Goal: Task Accomplishment & Management: Complete application form

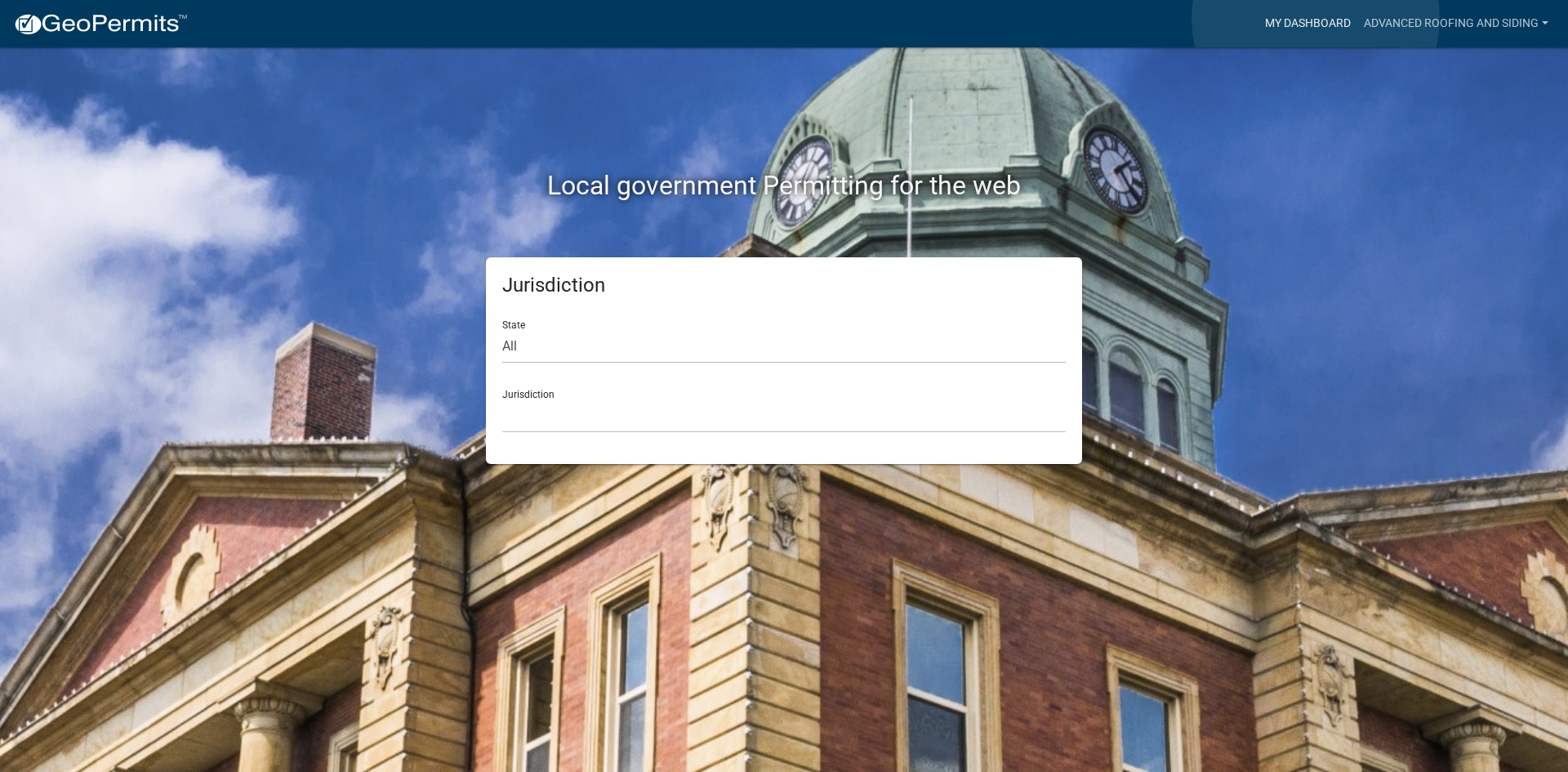
click at [1316, 18] on link "My Dashboard" at bounding box center [1308, 24] width 99 height 31
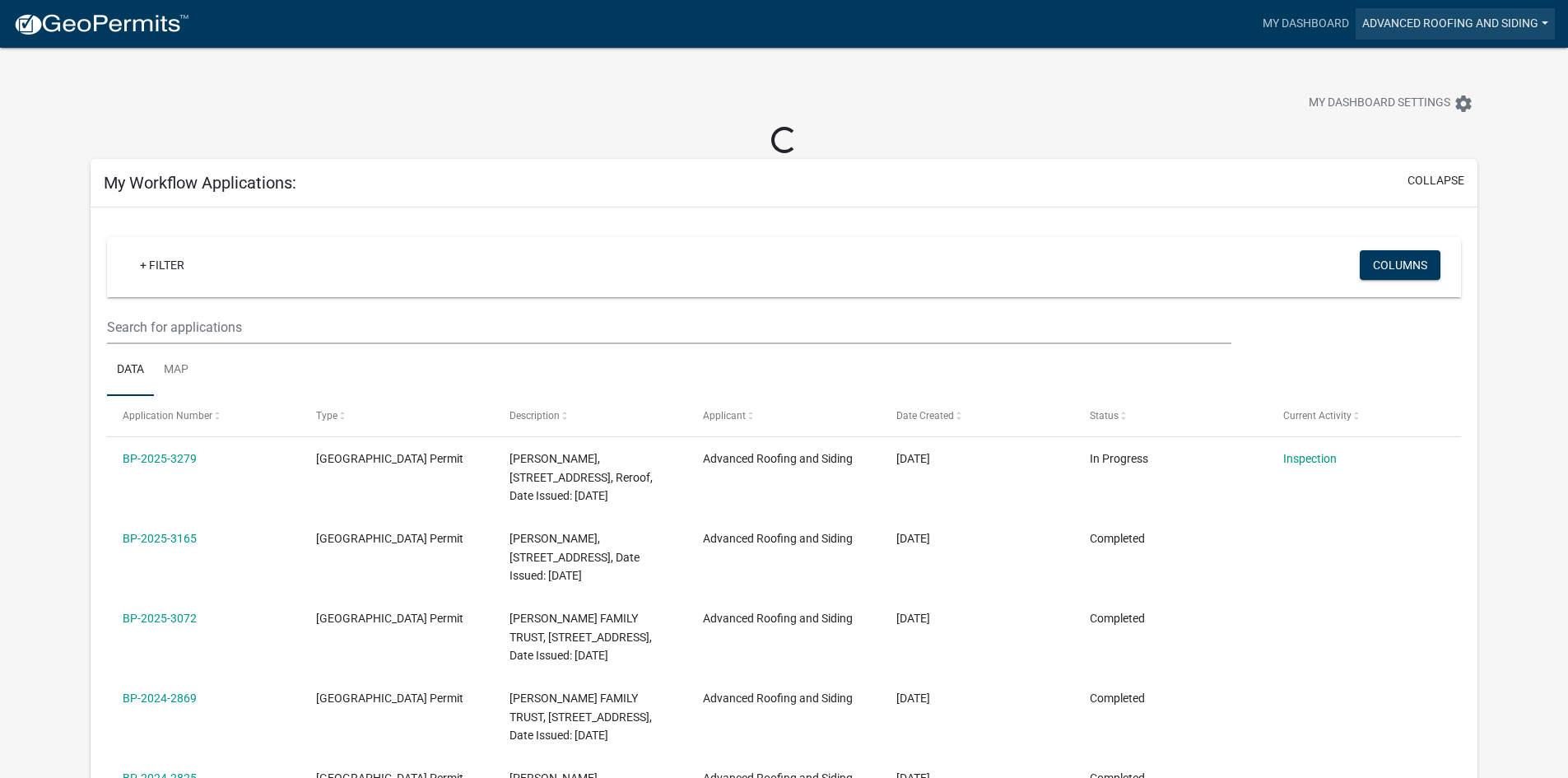
click at [1387, 17] on link "Advanced Roofing and Siding" at bounding box center [1455, 24] width 199 height 32
click at [1119, 44] on nav "more_horiz My Dashboard Advanced Roofing and Siding Account Logout" at bounding box center [784, 24] width 1568 height 48
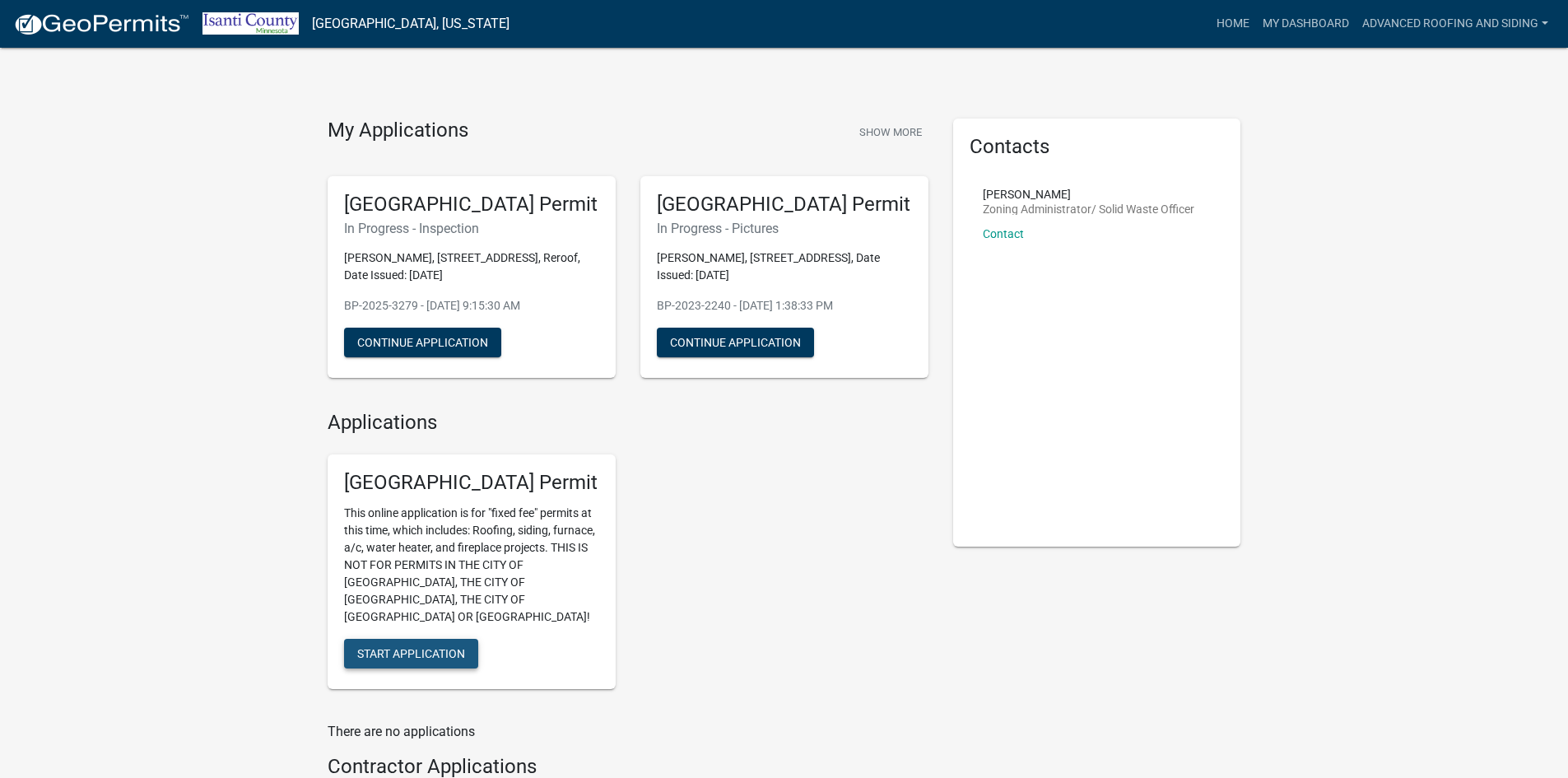
click at [436, 647] on span "Start Application" at bounding box center [411, 653] width 108 height 13
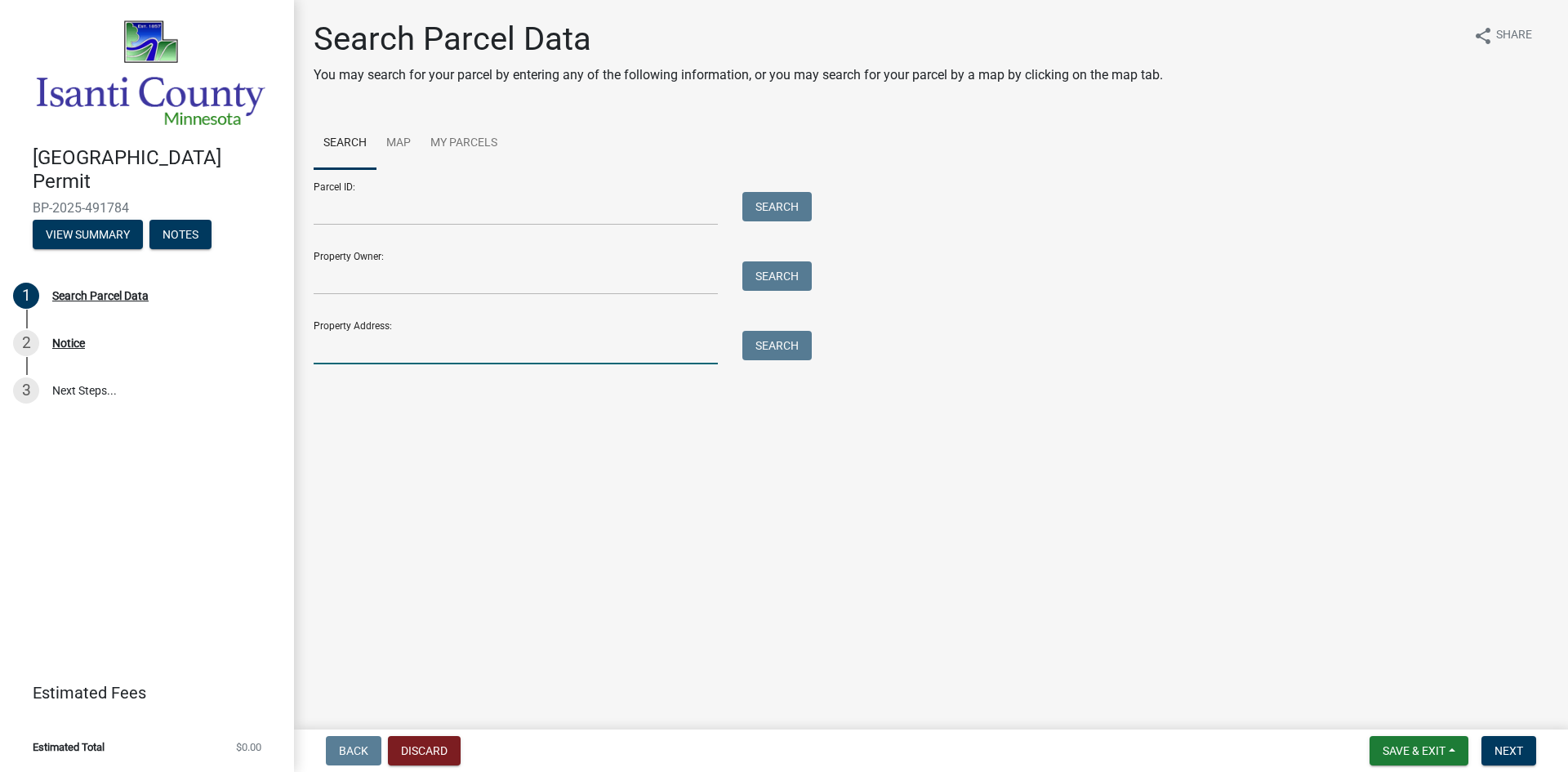
click at [346, 345] on input "Property Address:" at bounding box center [515, 348] width 404 height 33
type input "36779 Lily Street NW"
click at [769, 343] on button "Search" at bounding box center [777, 346] width 70 height 30
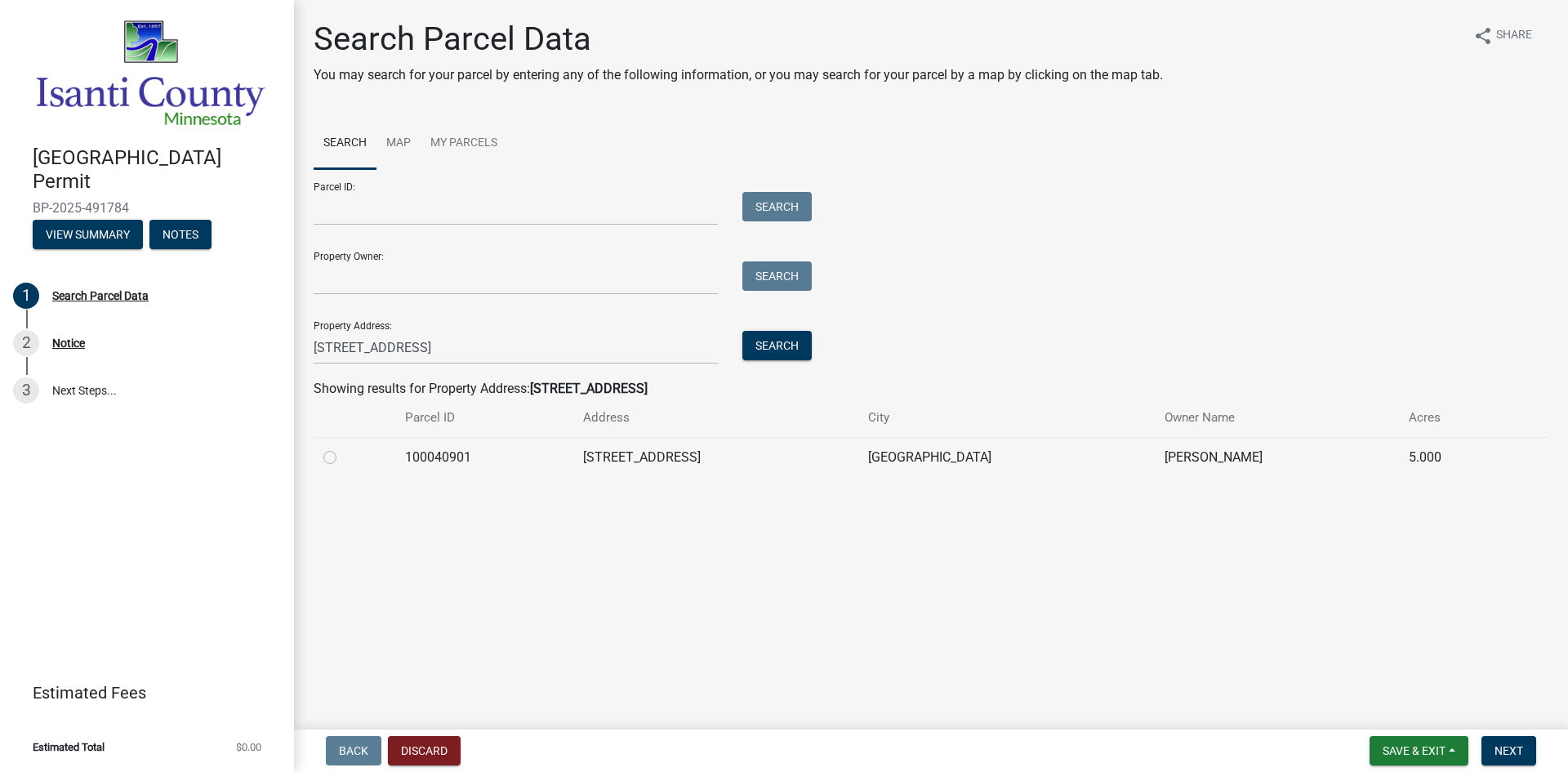
click at [330, 465] on div at bounding box center [354, 458] width 62 height 19
click at [343, 448] on label at bounding box center [343, 448] width 0 height 0
click at [343, 457] on input "radio" at bounding box center [348, 453] width 10 height 10
radio input "true"
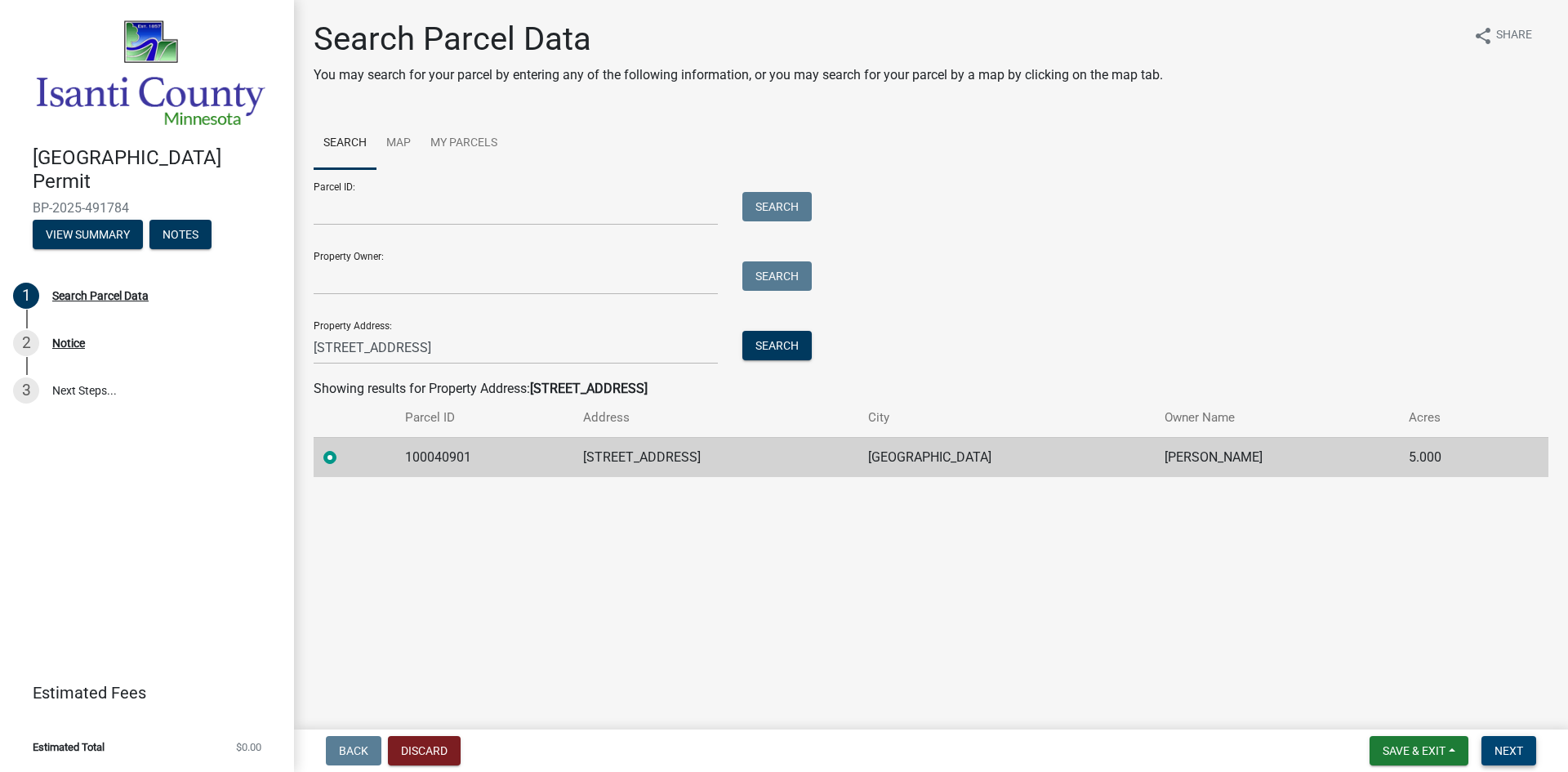
click at [1503, 744] on span "Next" at bounding box center [1509, 750] width 29 height 13
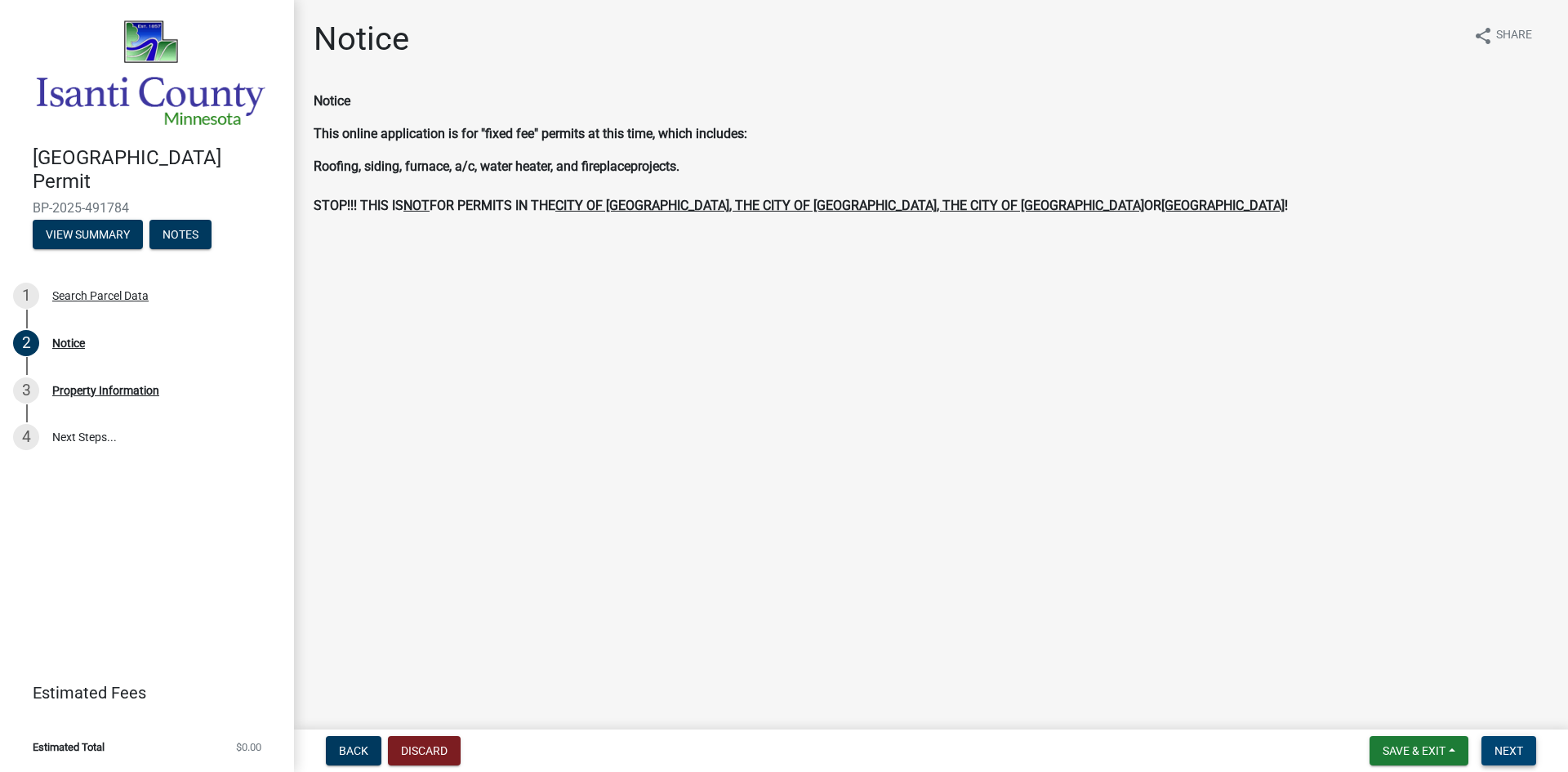
click at [1515, 747] on span "Next" at bounding box center [1509, 750] width 29 height 13
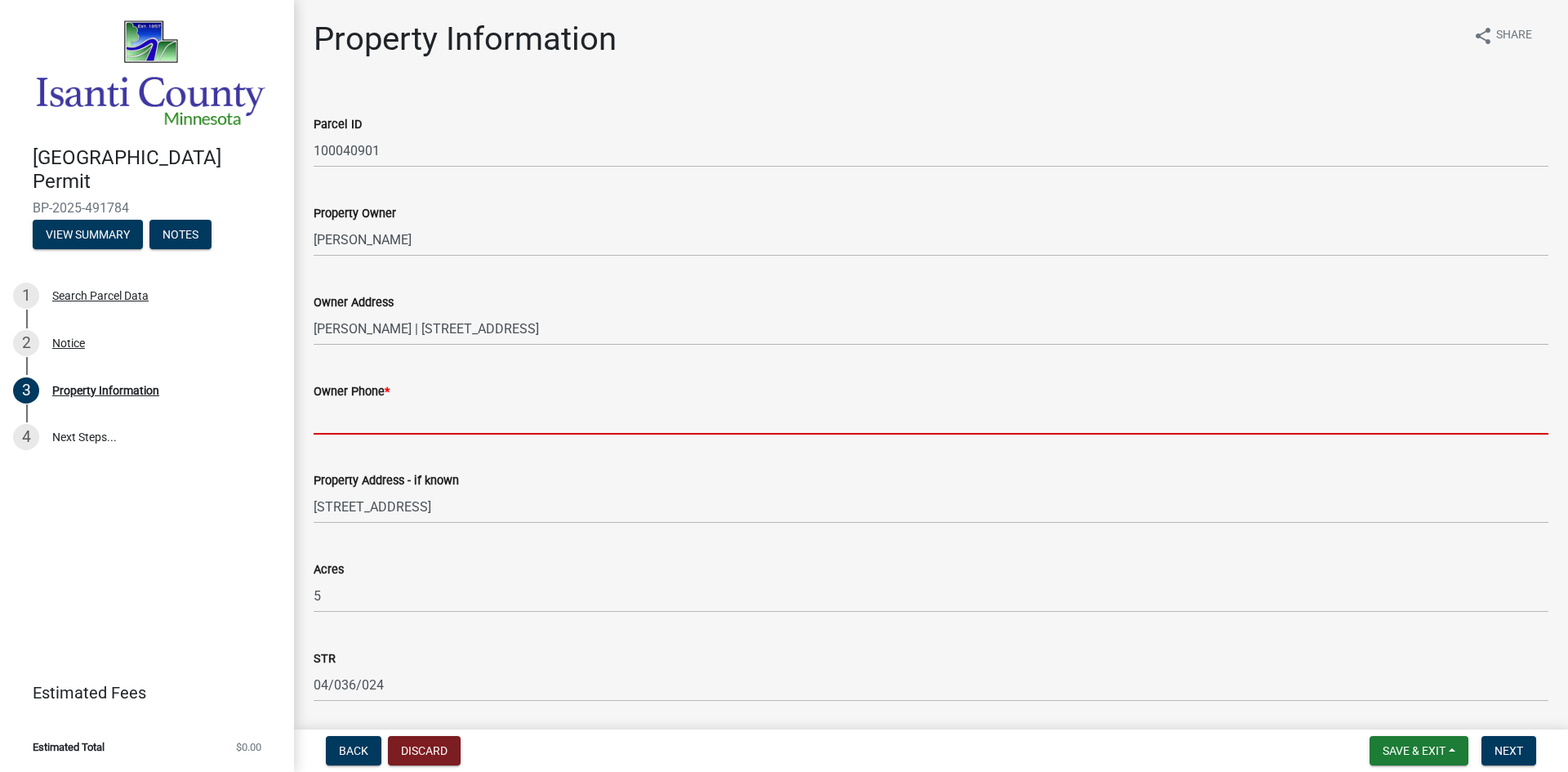
click at [338, 417] on input "Owner Phone *" at bounding box center [931, 417] width 1235 height 33
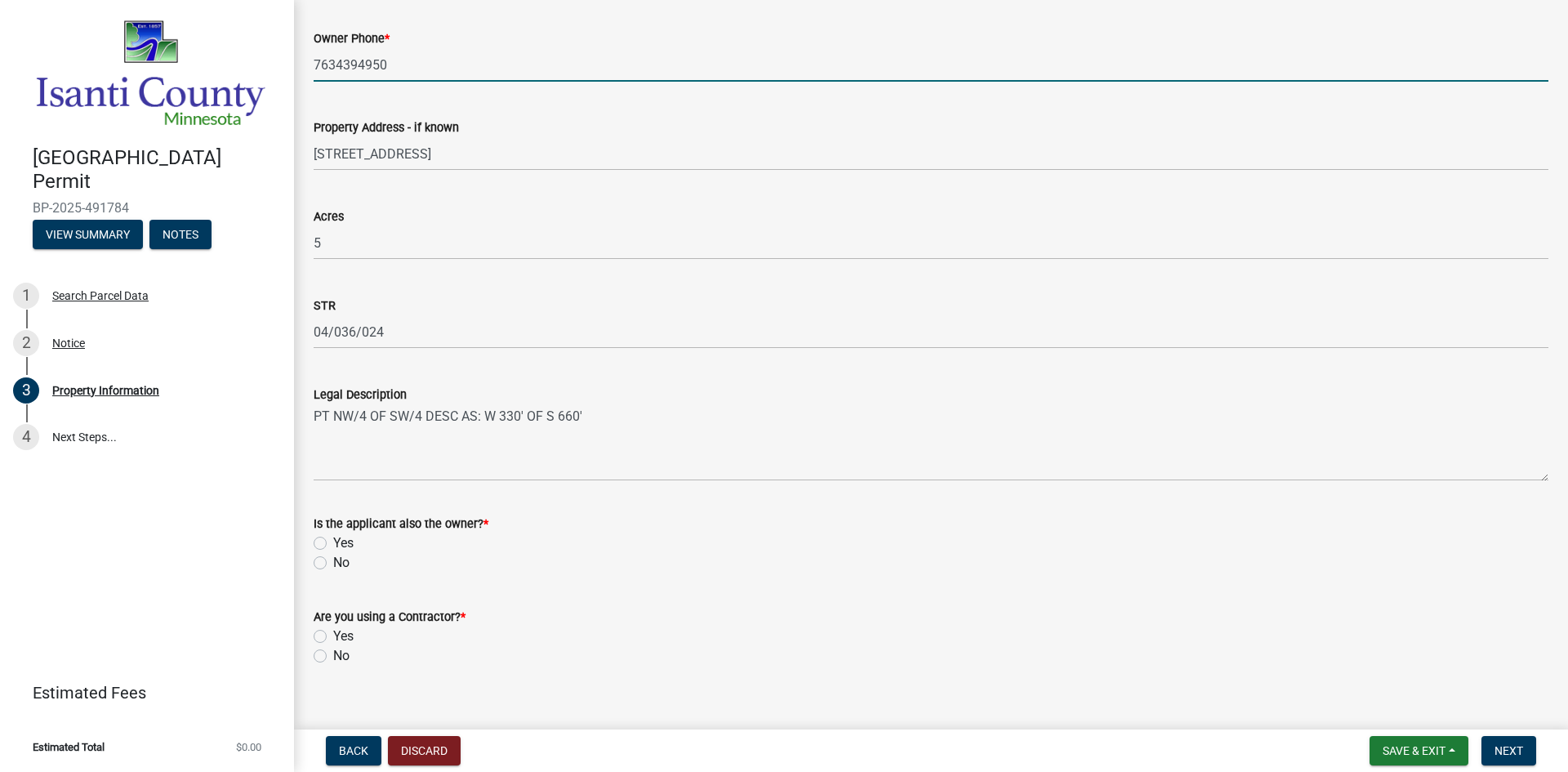
scroll to position [375, 0]
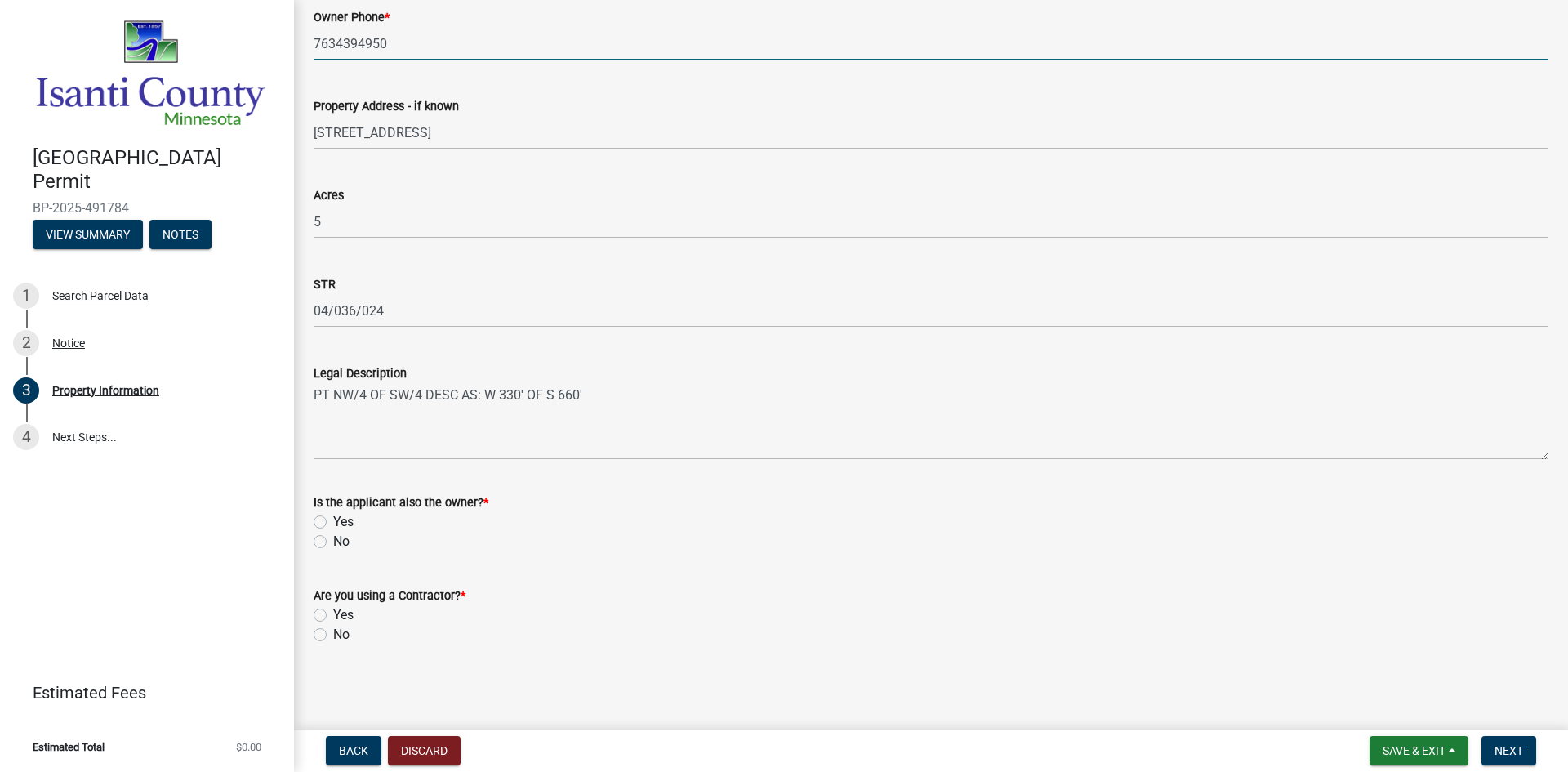
type input "7634394950"
click at [334, 544] on label "No" at bounding box center [341, 541] width 17 height 19
click at [334, 542] on input "No" at bounding box center [339, 537] width 10 height 10
radio input "true"
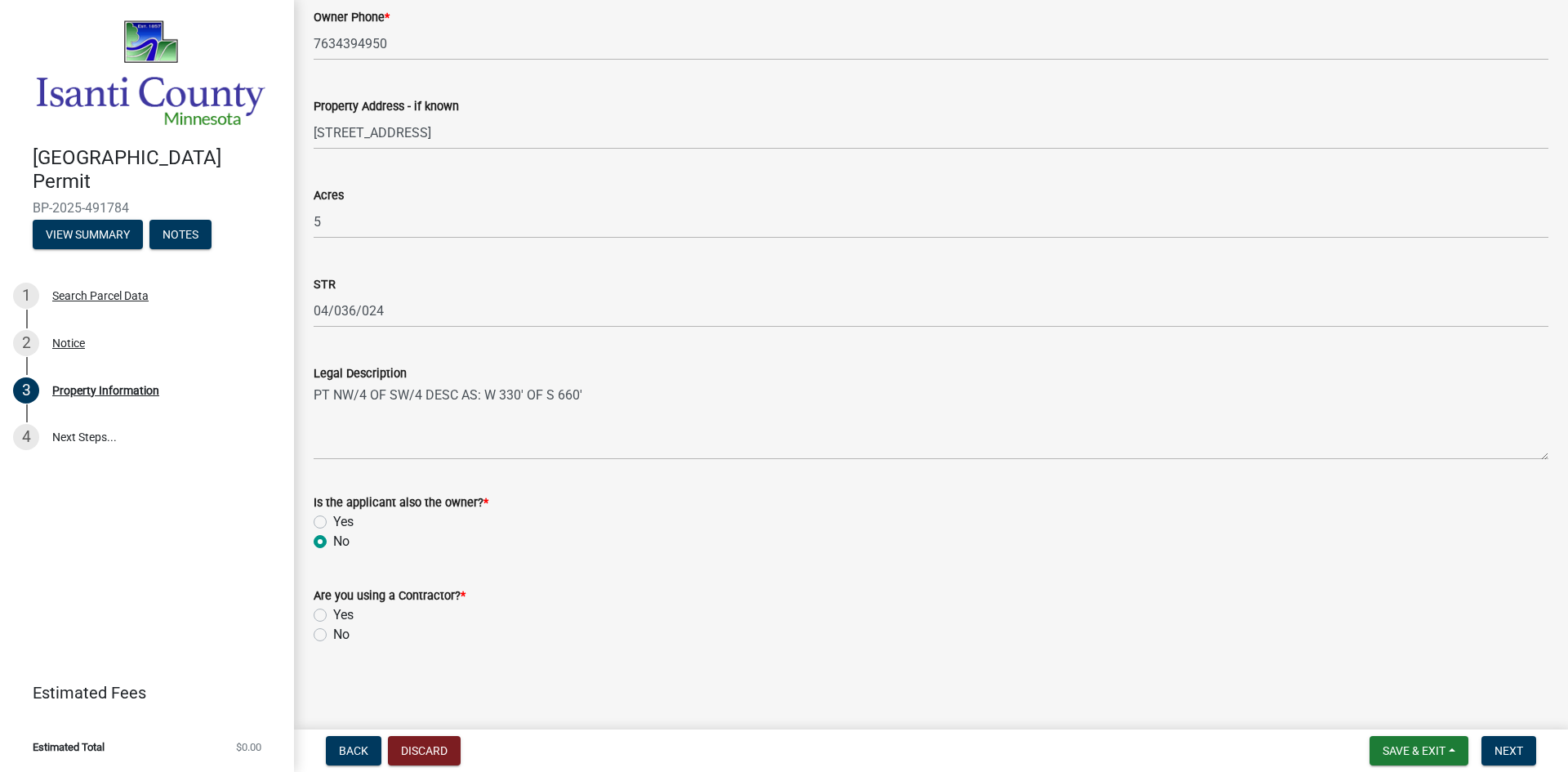
click at [334, 619] on label "Yes" at bounding box center [343, 615] width 20 height 19
click at [334, 616] on input "Yes" at bounding box center [339, 610] width 10 height 10
radio input "true"
click at [1516, 745] on span "Next" at bounding box center [1509, 750] width 29 height 13
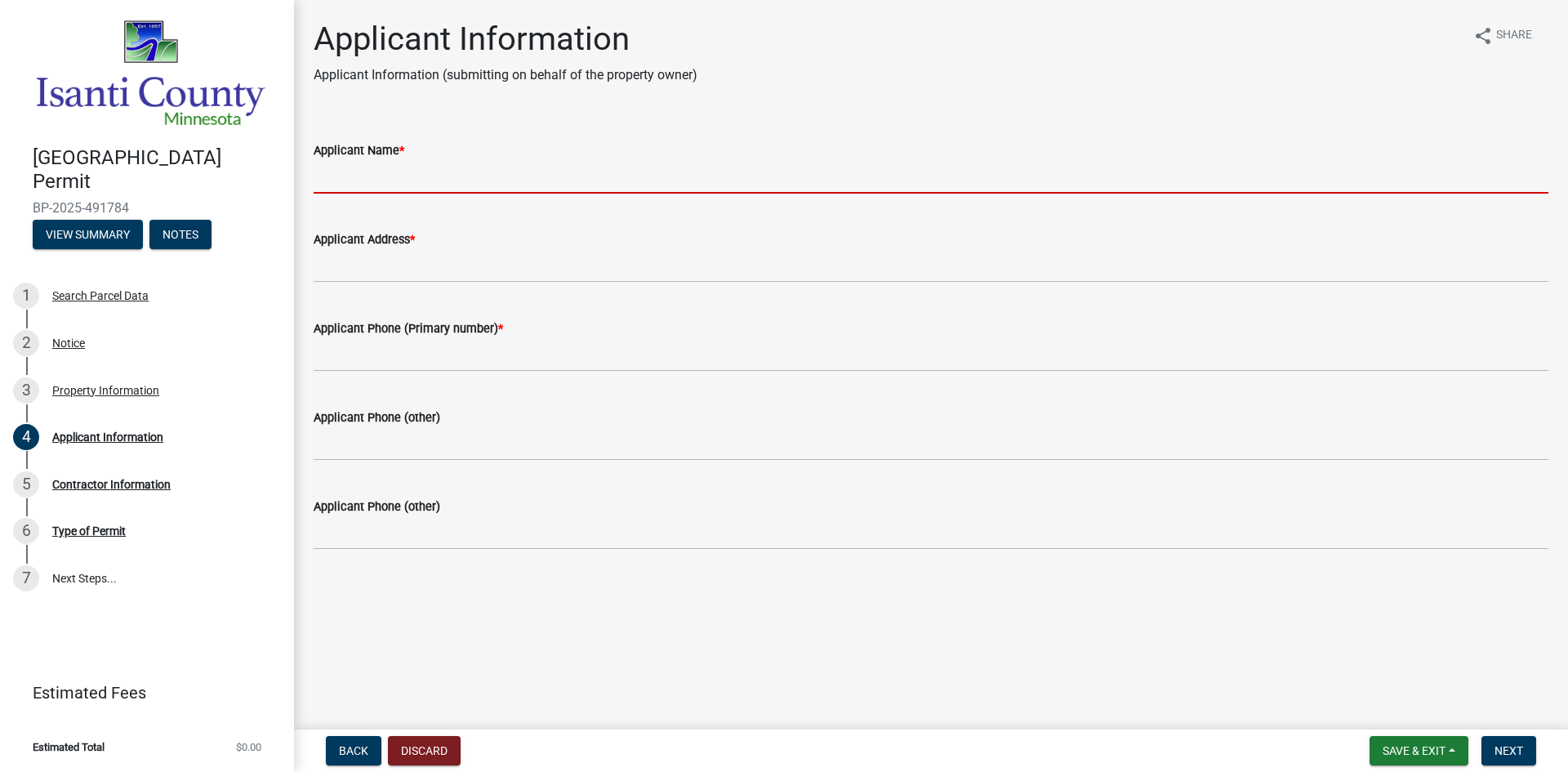
click at [361, 169] on input "Applicant Name *" at bounding box center [931, 176] width 1235 height 33
type input "Stephanie Milbradt"
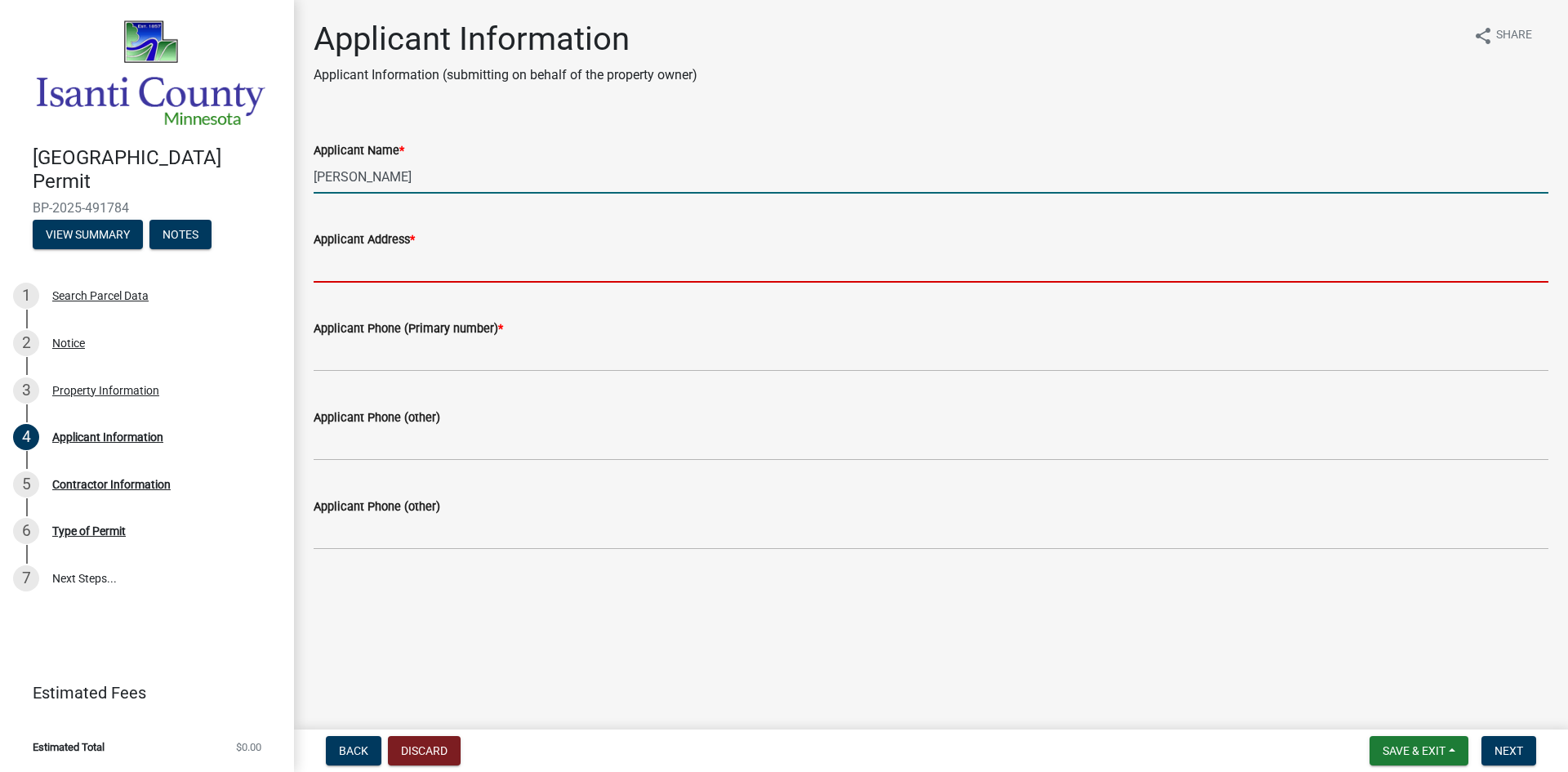
click at [416, 260] on input "Applicant Address *" at bounding box center [931, 265] width 1235 height 33
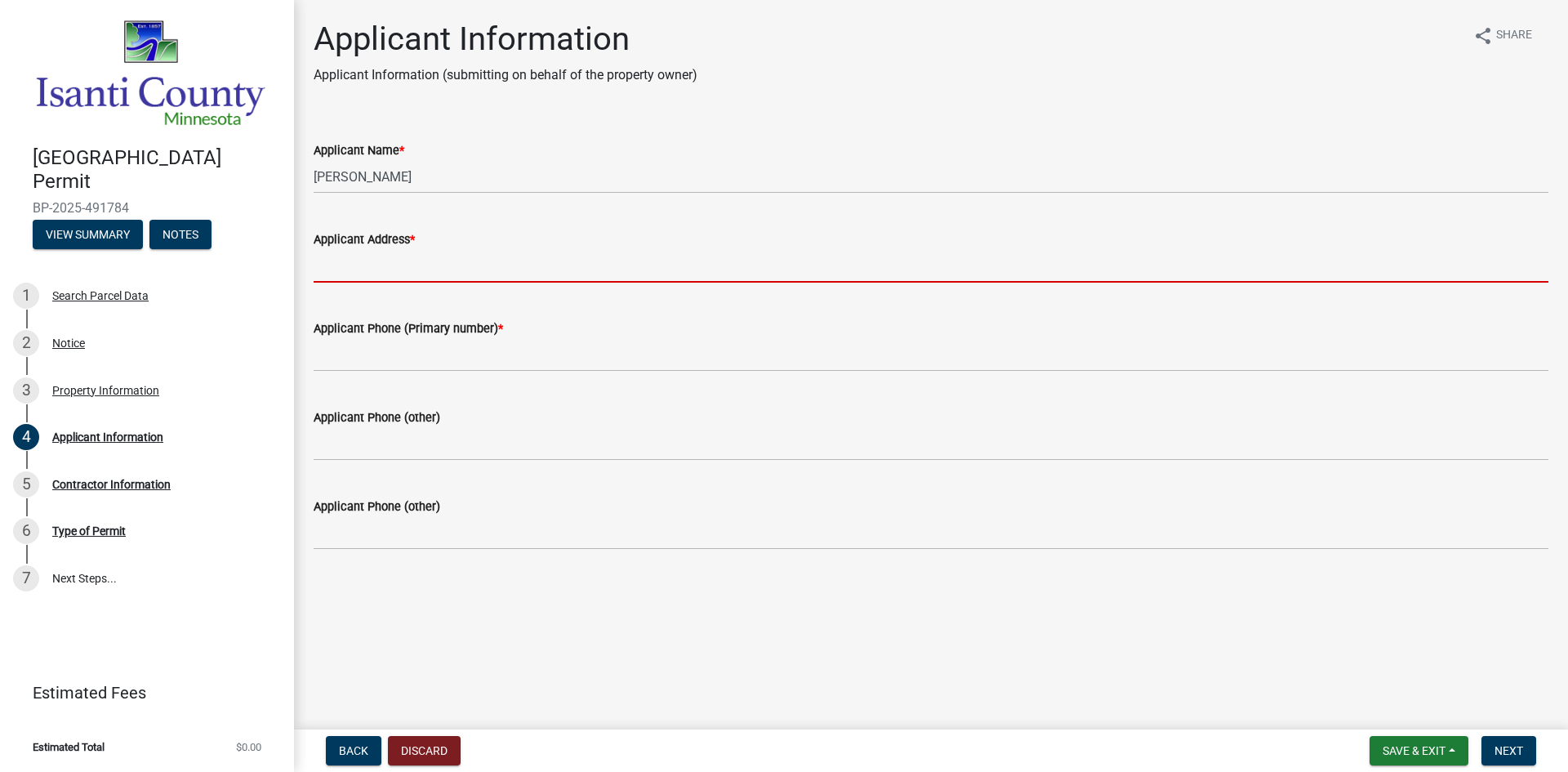
type input "3601 211th Lane NWOak Grove, MN 55303"
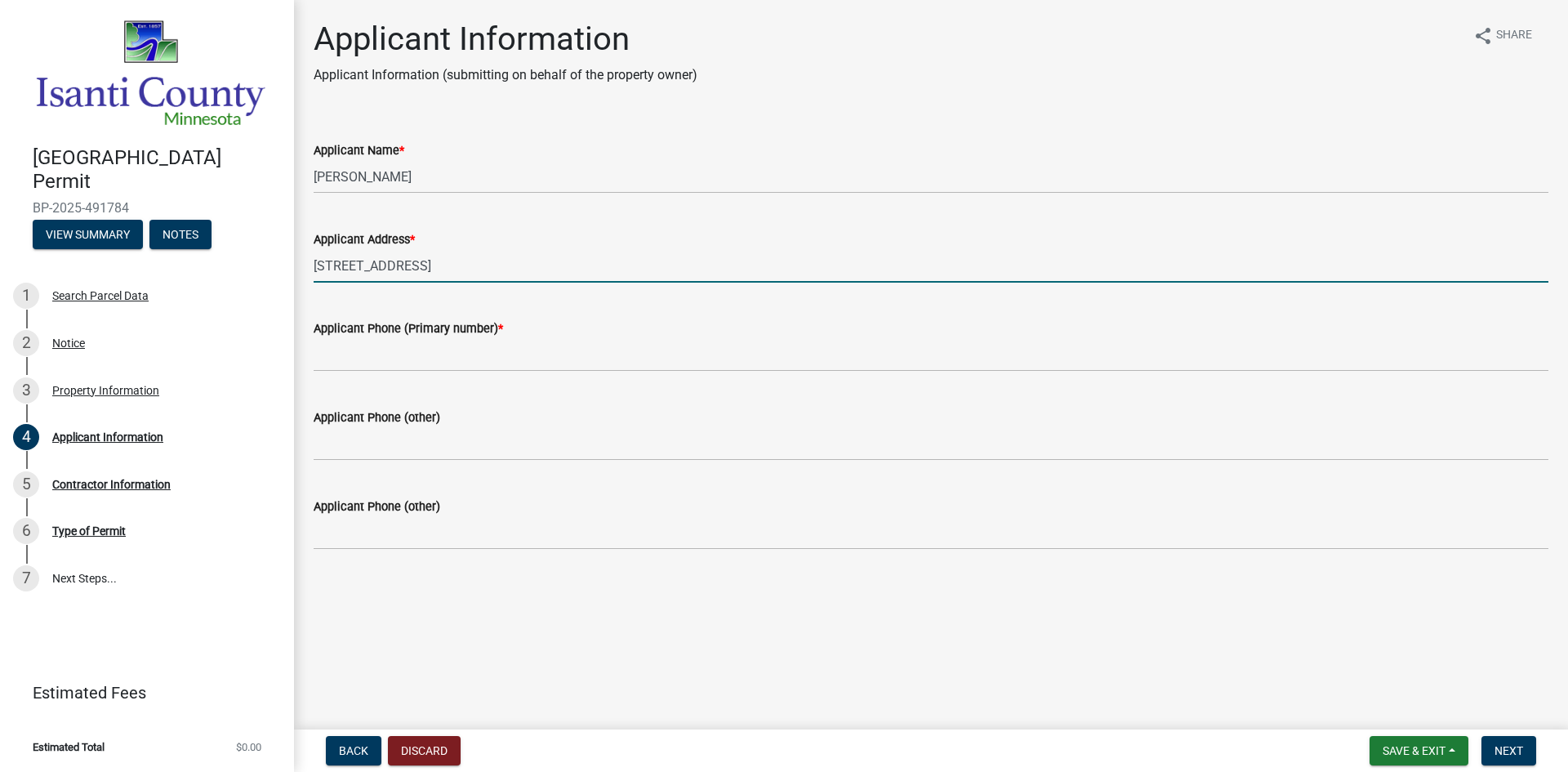
type input "9522611200"
click at [1526, 748] on button "Next" at bounding box center [1509, 751] width 55 height 30
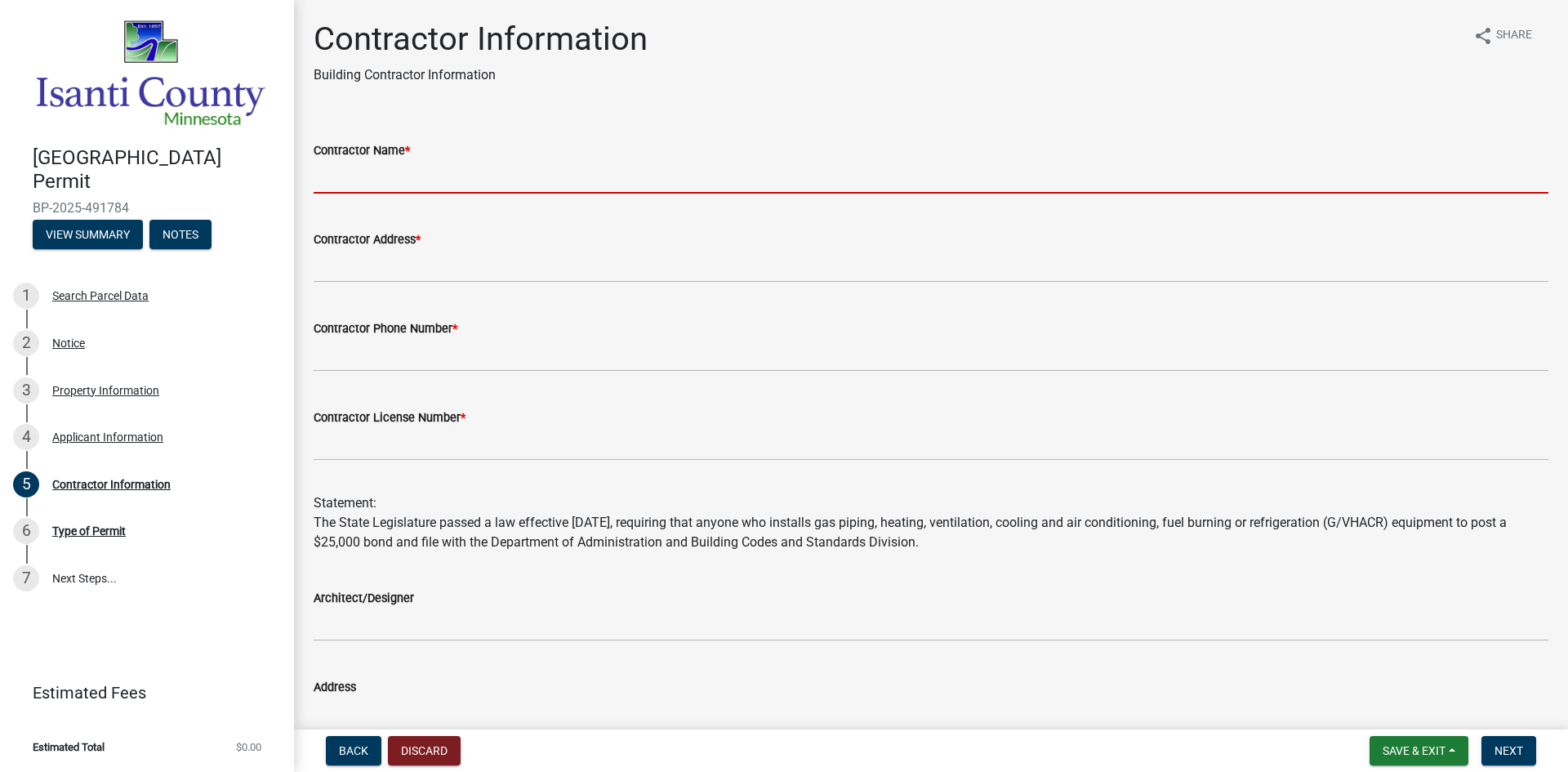
click at [363, 183] on input "Contractor Name *" at bounding box center [931, 176] width 1235 height 33
type input "Advanced Roofing & Siding Inc."
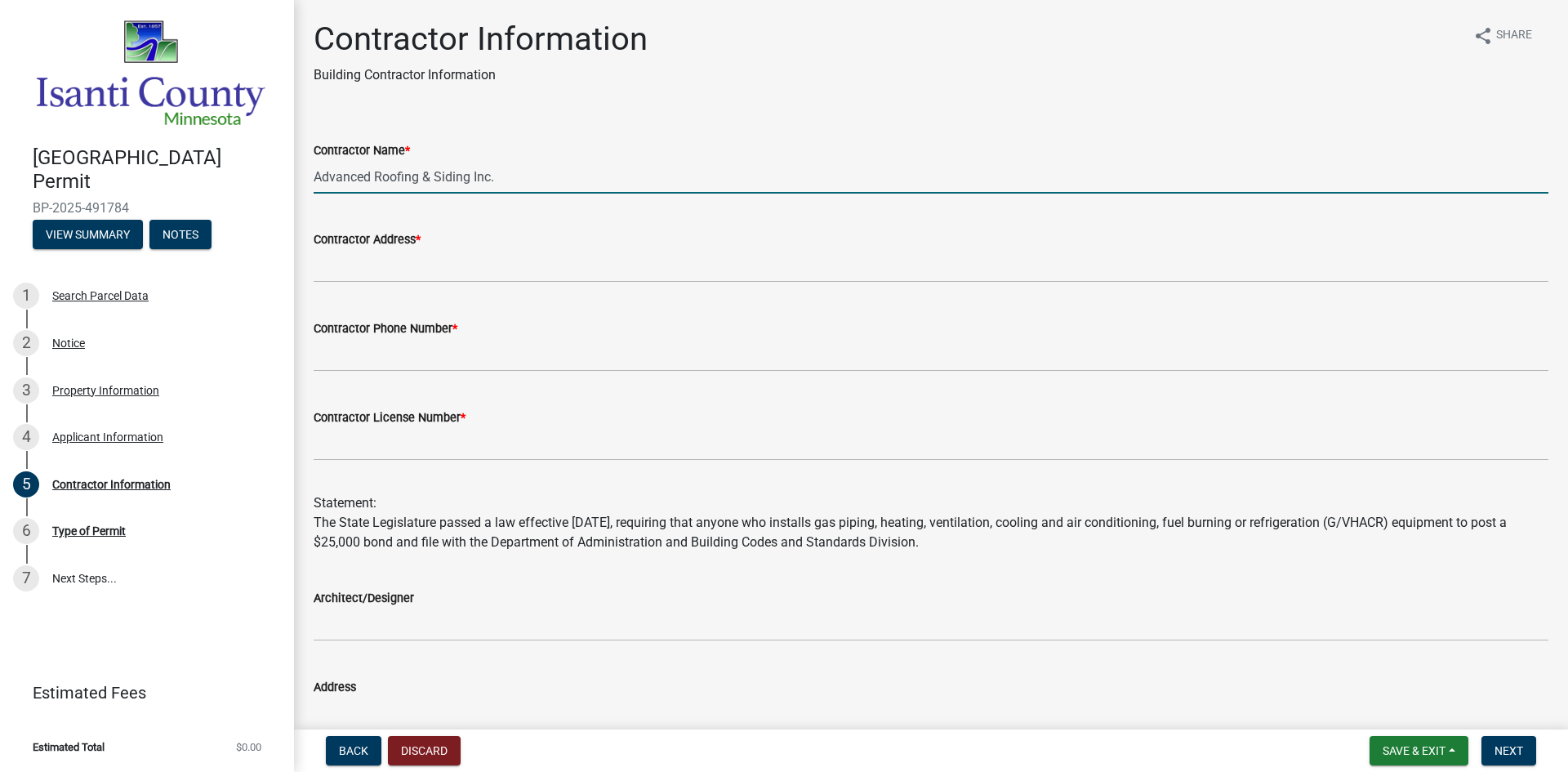
type input "3601 211th Lane NW"
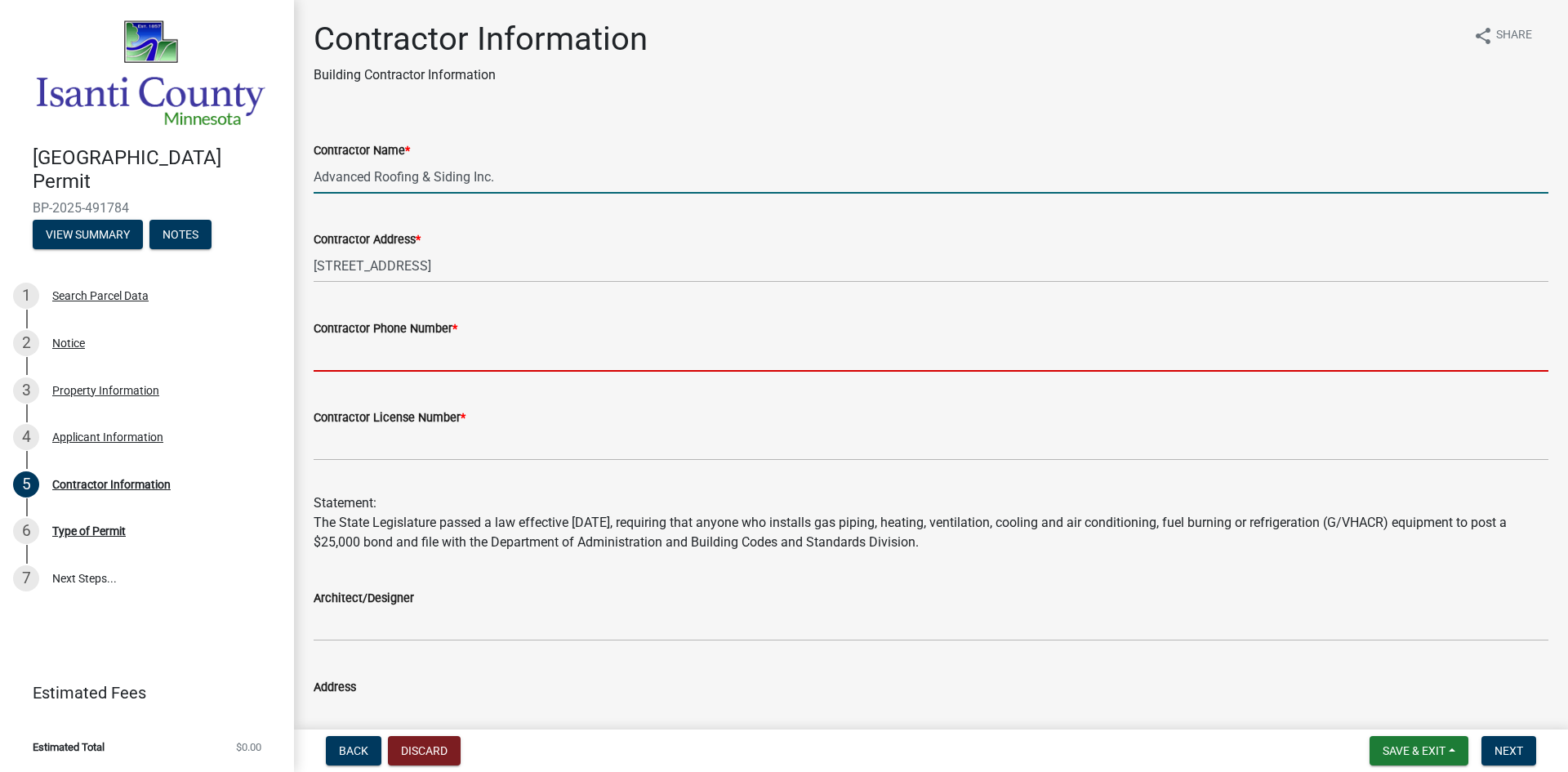
type input "9522611200"
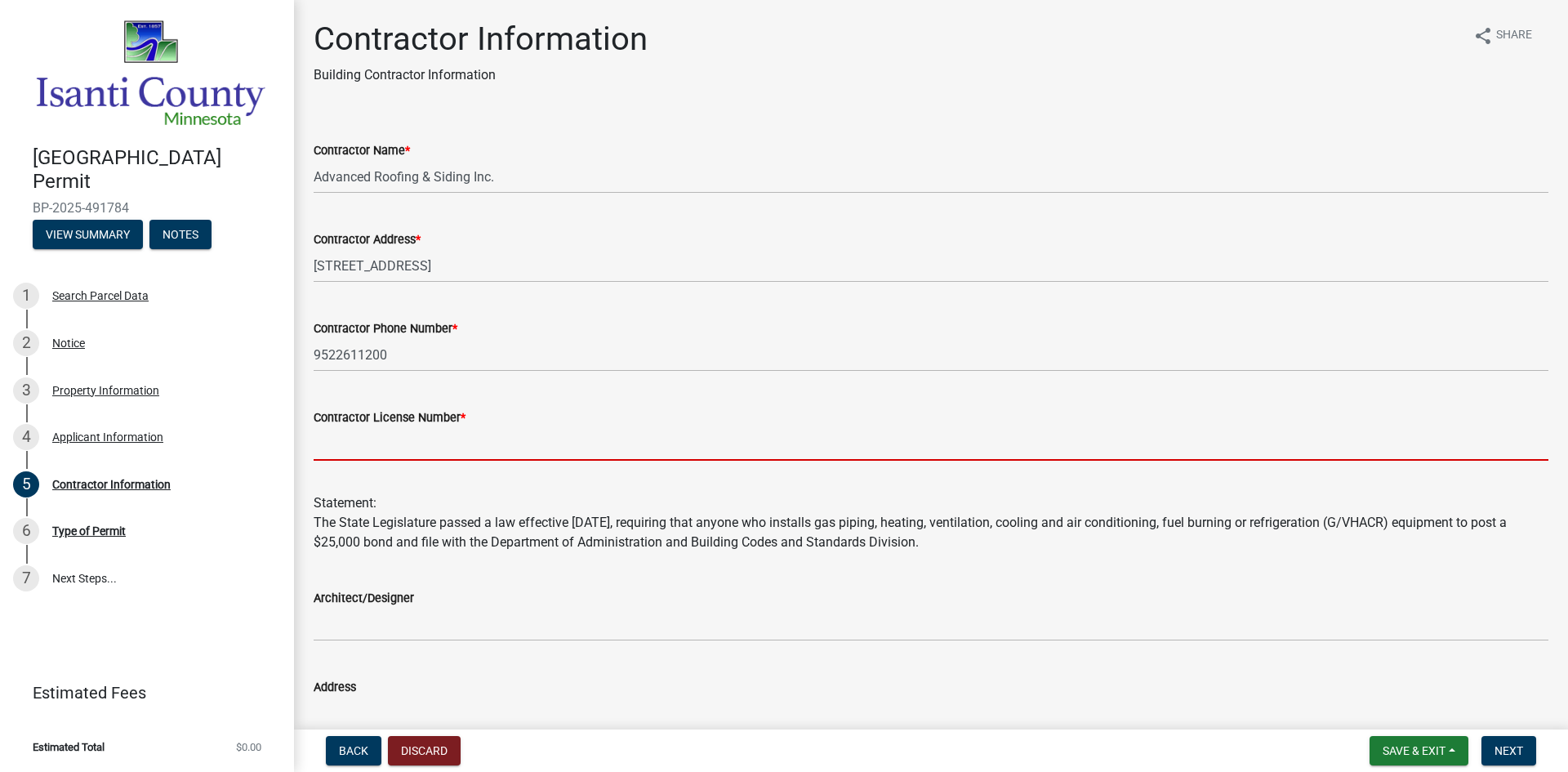
click at [423, 435] on input "Contractor License Number *" at bounding box center [931, 444] width 1235 height 33
type input "BC630441"
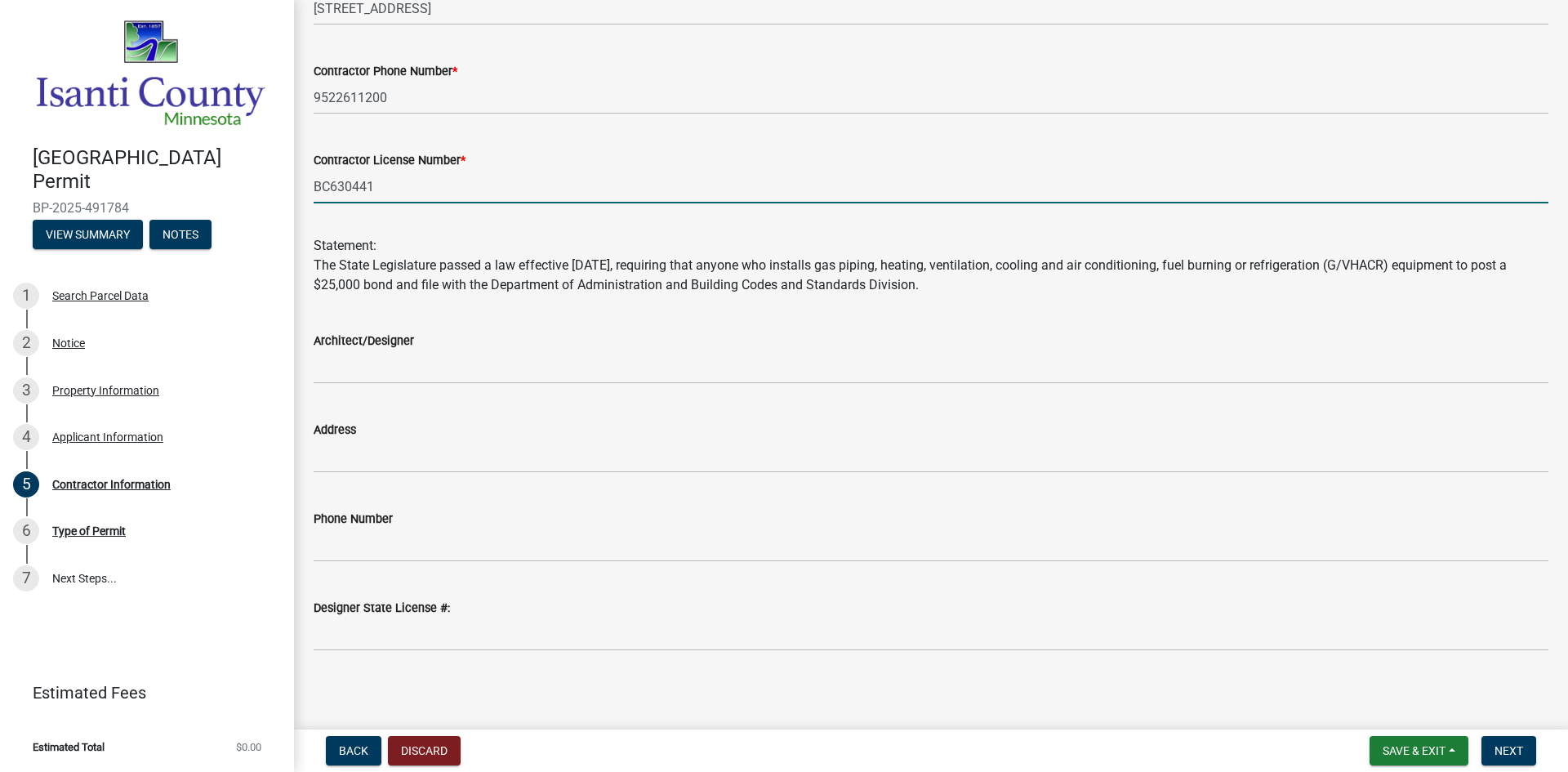
scroll to position [262, 0]
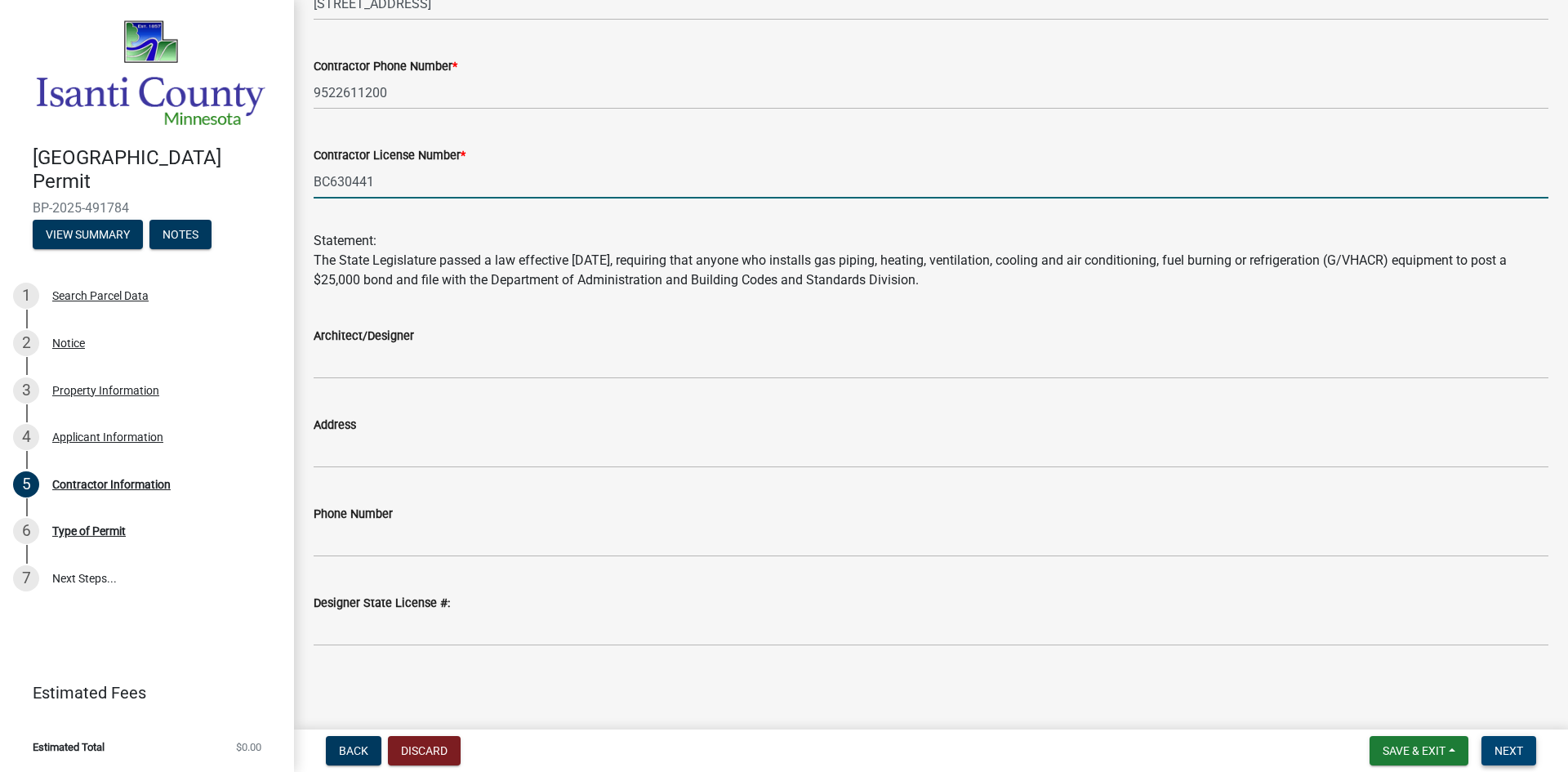
click at [1516, 751] on span "Next" at bounding box center [1509, 750] width 29 height 13
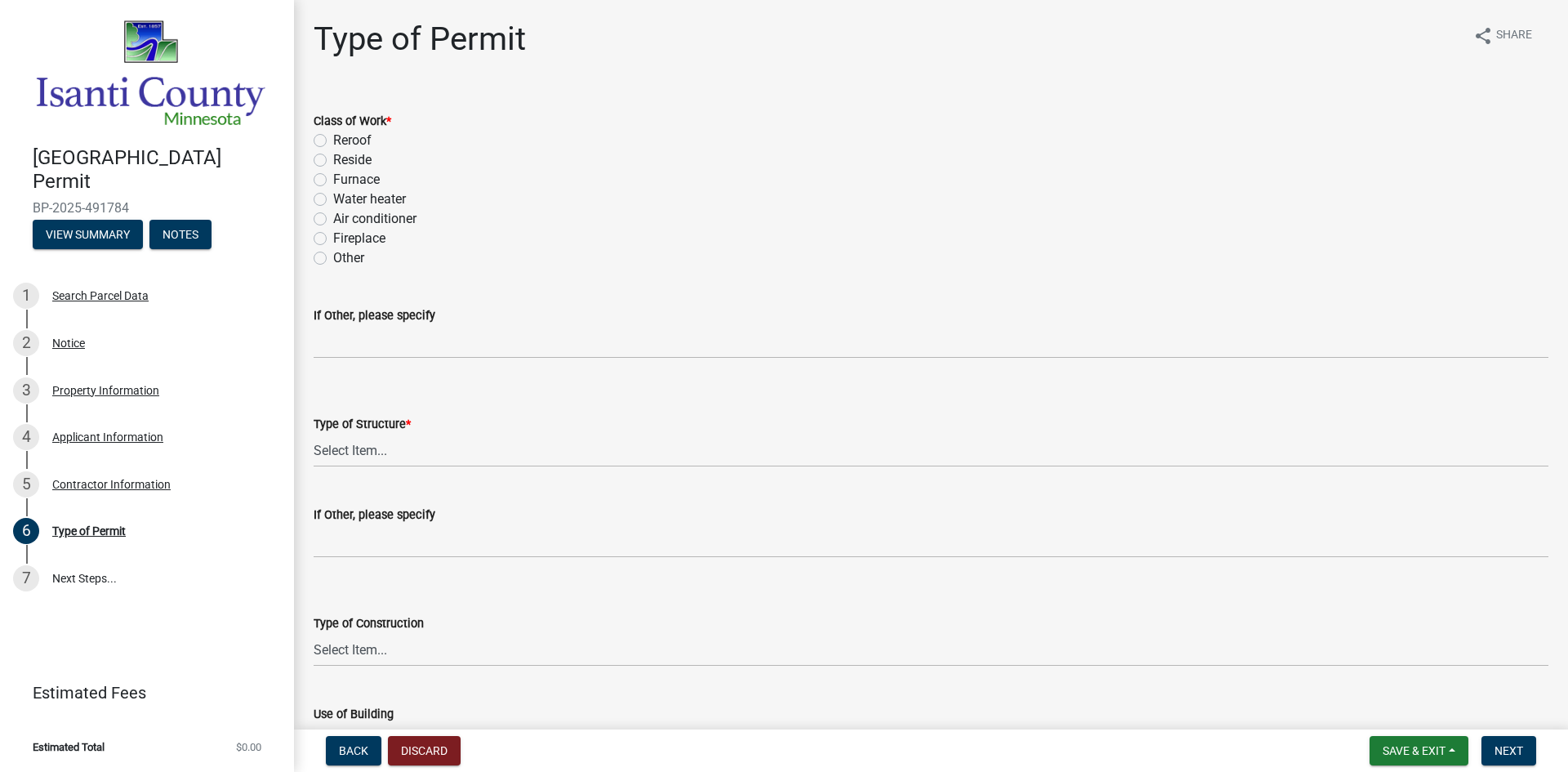
click at [334, 140] on label "Reroof" at bounding box center [353, 141] width 38 height 19
click at [334, 140] on input "Reroof" at bounding box center [339, 136] width 10 height 10
radio input "true"
click at [367, 444] on select "Select Item... Accessory Commercial Single Family Agricultural Other N/A" at bounding box center [931, 451] width 1235 height 33
click at [313, 434] on select "Select Item... Accessory Commercial Single Family Agricultural Other N/A" at bounding box center [931, 451] width 1235 height 33
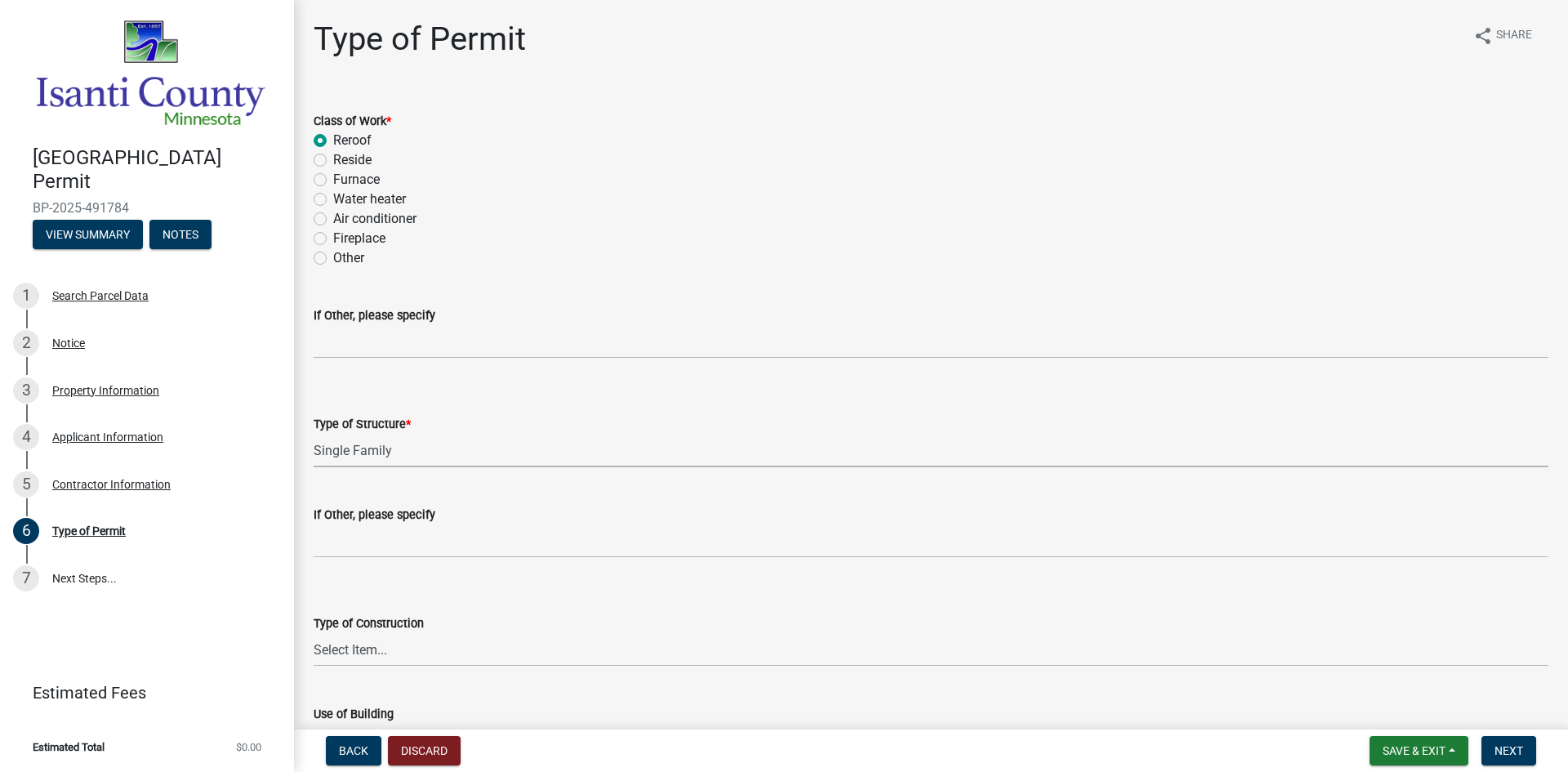
select select "eb4da8a3-282e-4d3e-a231-485219132635"
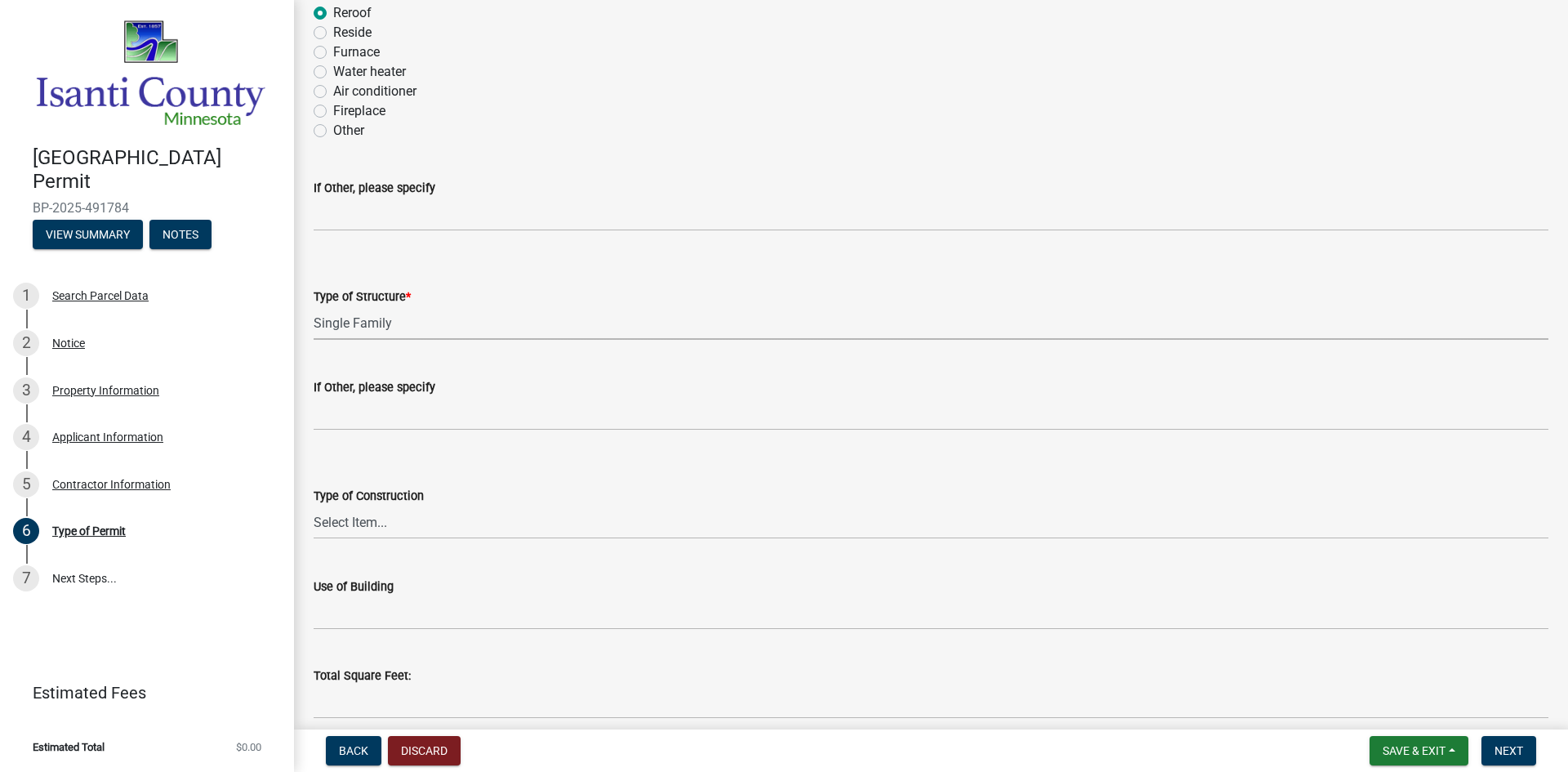
scroll to position [163, 0]
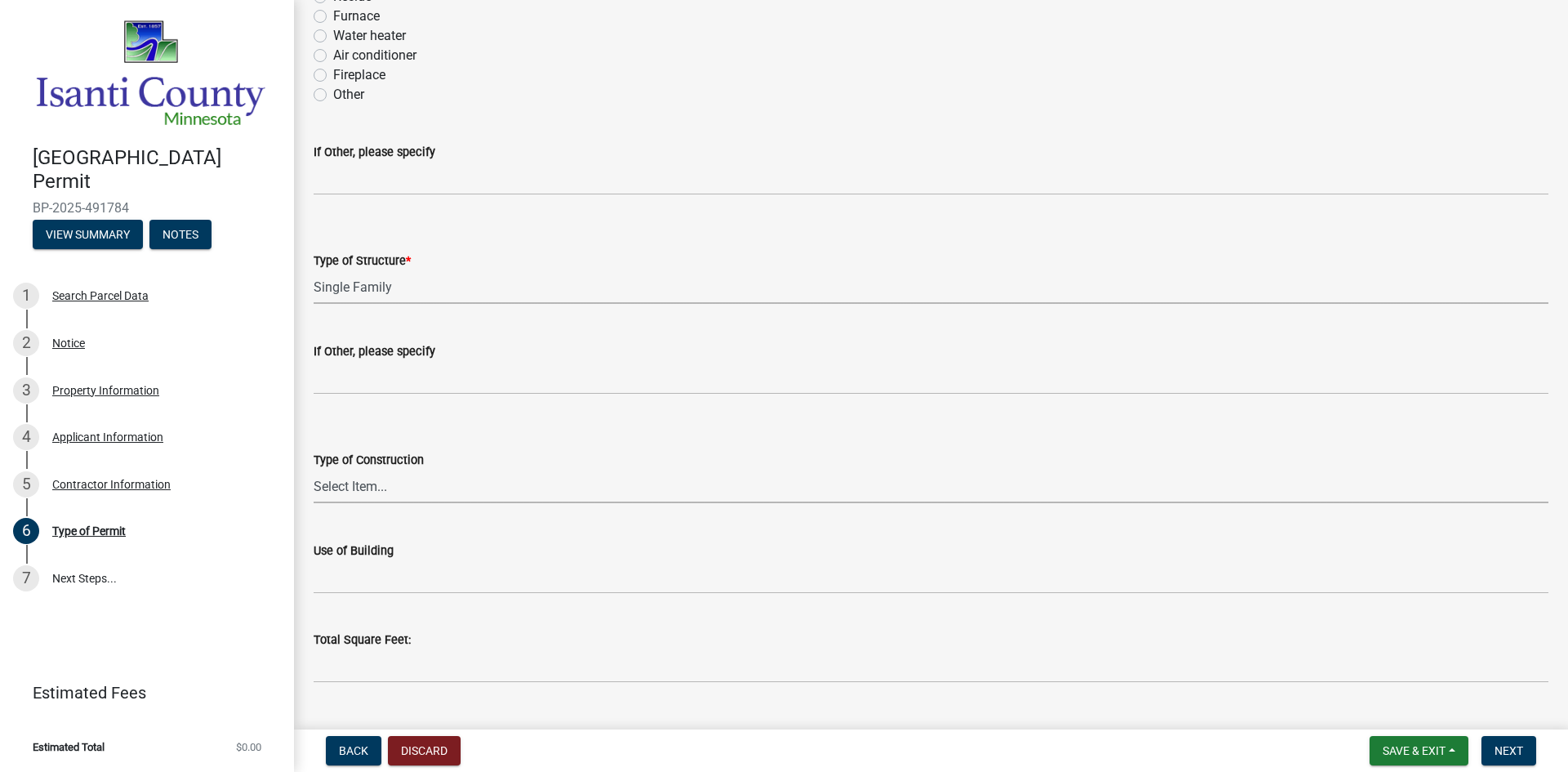
click at [371, 482] on select "Select Item... Wood Frame Masonry Metal Manufactured Modular Other" at bounding box center [931, 486] width 1235 height 33
click at [416, 441] on form "Type of Construction Select Item... Wood Frame Masonry Metal Manufactured Modul…" at bounding box center [931, 466] width 1235 height 72
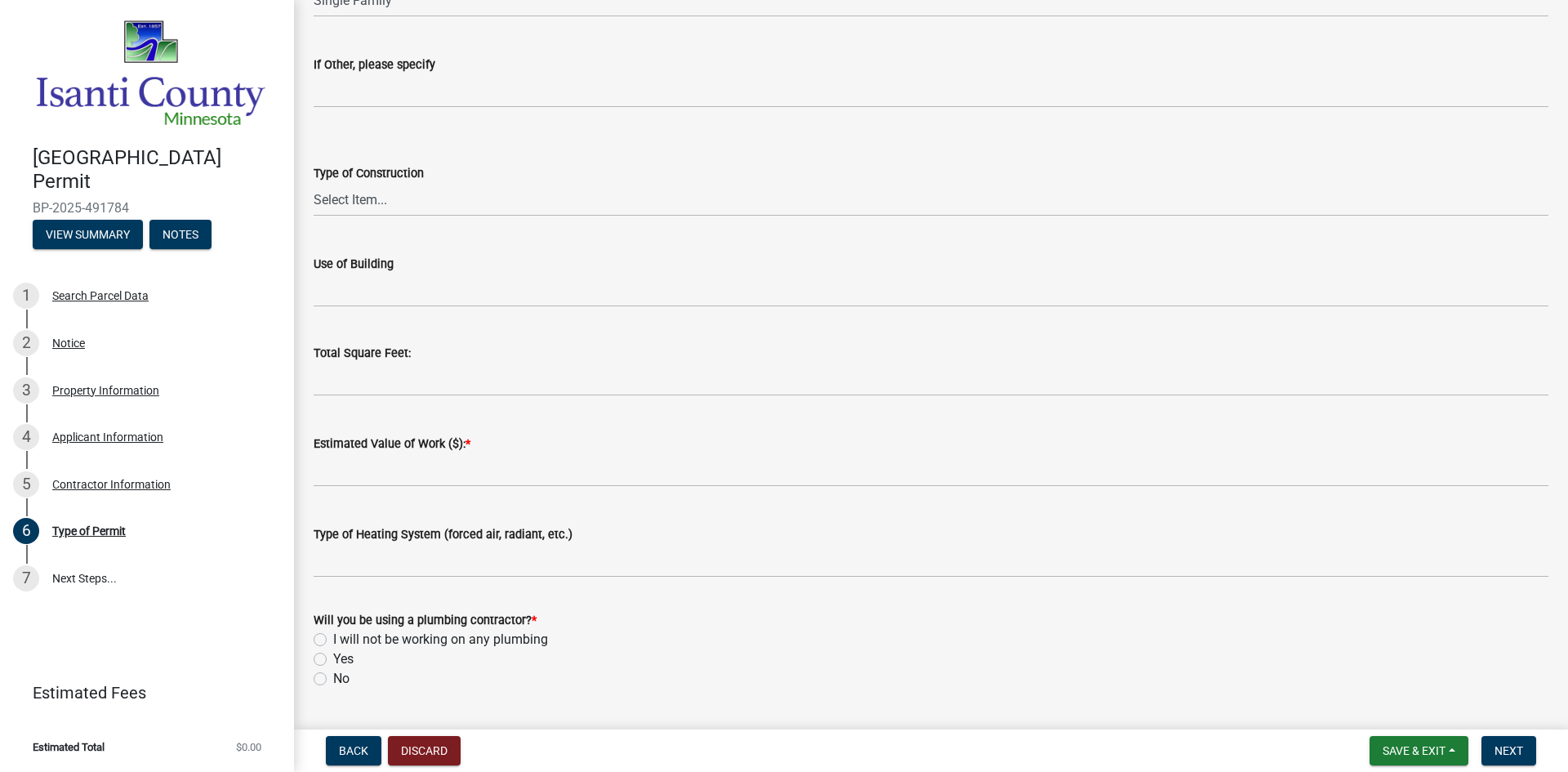
scroll to position [490, 0]
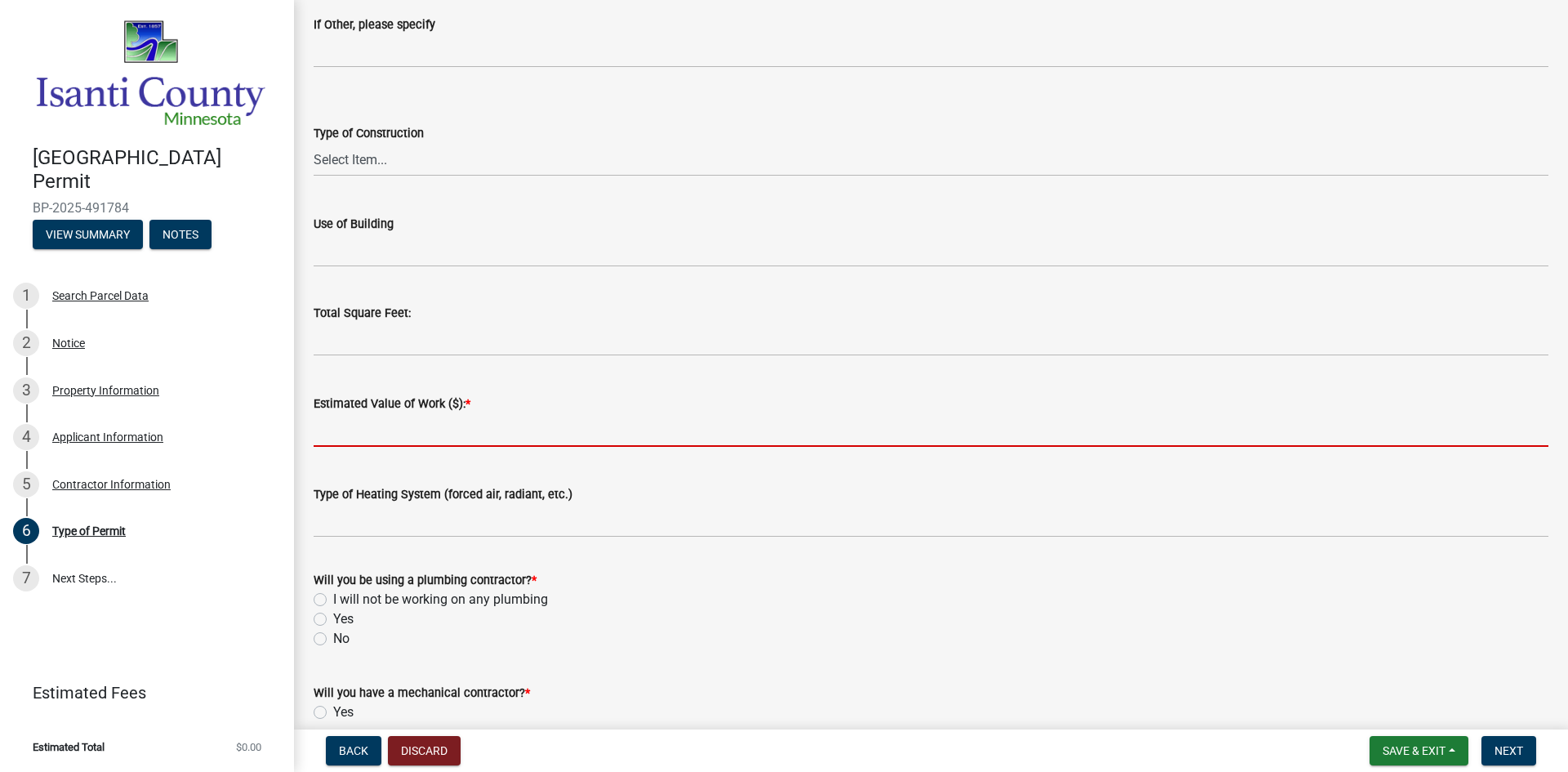
click at [416, 439] on input "text" at bounding box center [931, 430] width 1235 height 33
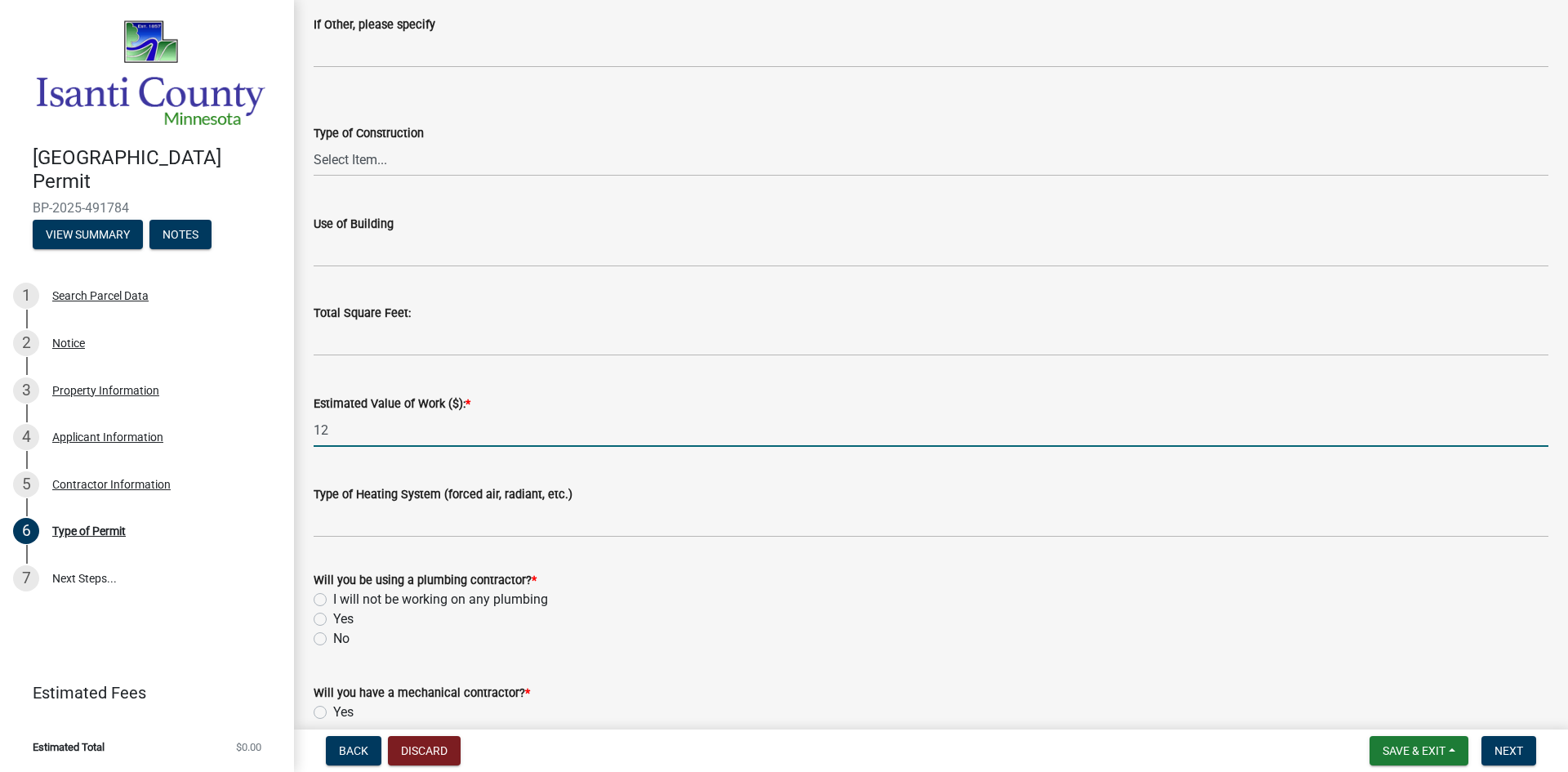
type input "12000"
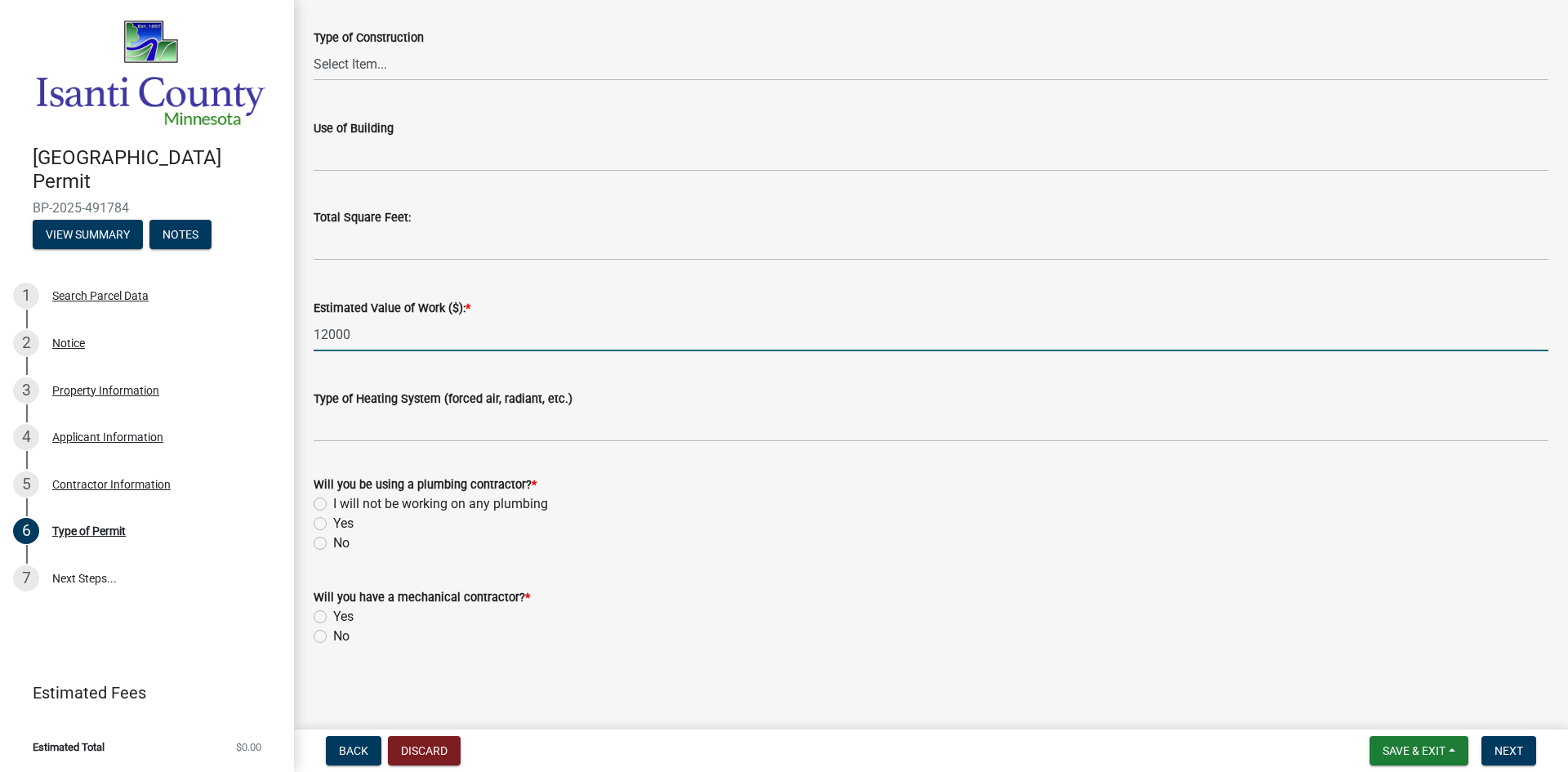
scroll to position [588, 0]
click at [334, 507] on label "I will not be working on any plumbing" at bounding box center [441, 502] width 215 height 19
click at [334, 503] on input "I will not be working on any plumbing" at bounding box center [339, 498] width 10 height 10
radio input "true"
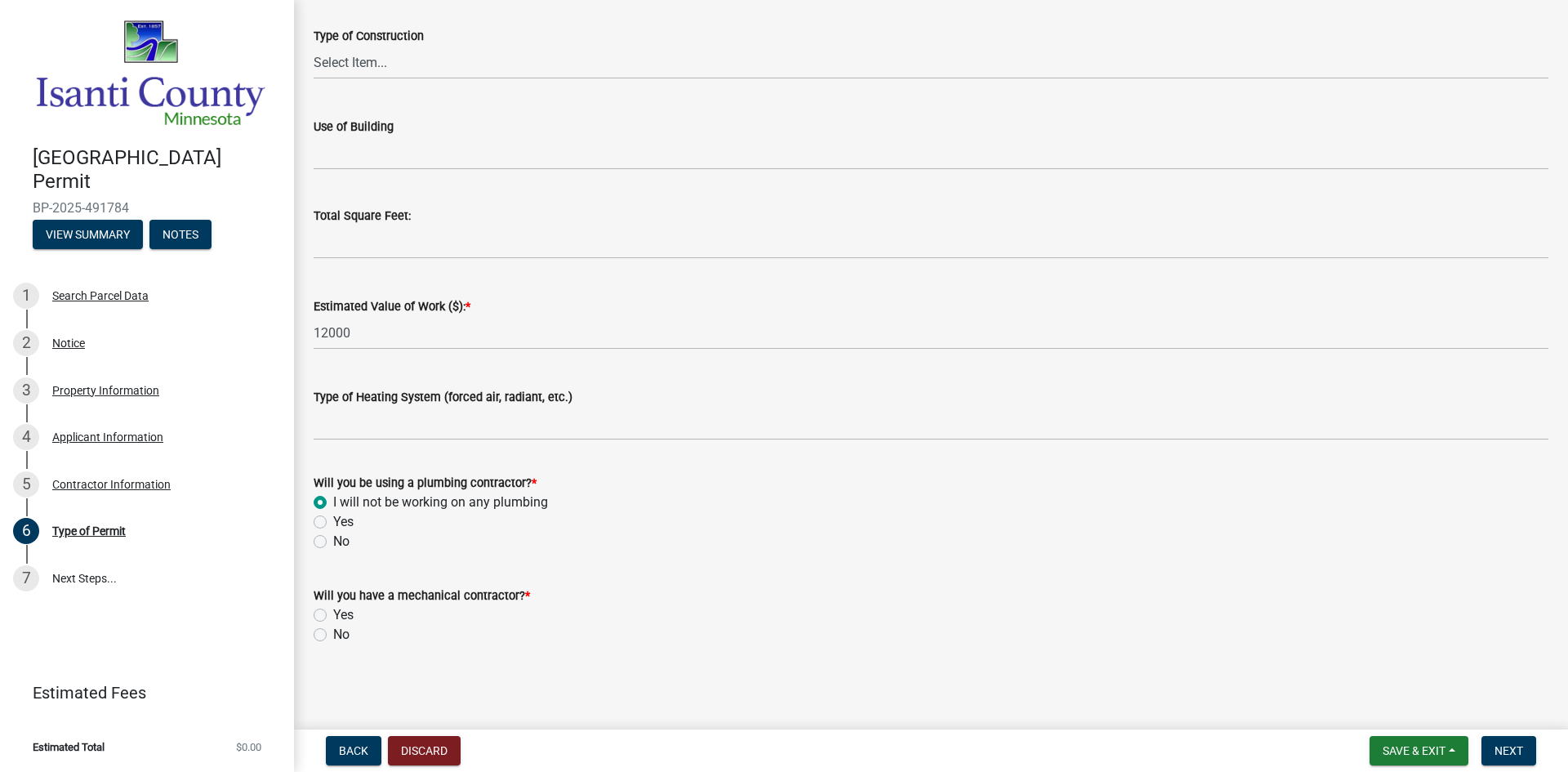
click at [334, 639] on label "No" at bounding box center [341, 635] width 17 height 19
click at [334, 636] on input "No" at bounding box center [339, 631] width 10 height 10
radio input "true"
click at [1497, 751] on span "Next" at bounding box center [1509, 750] width 29 height 13
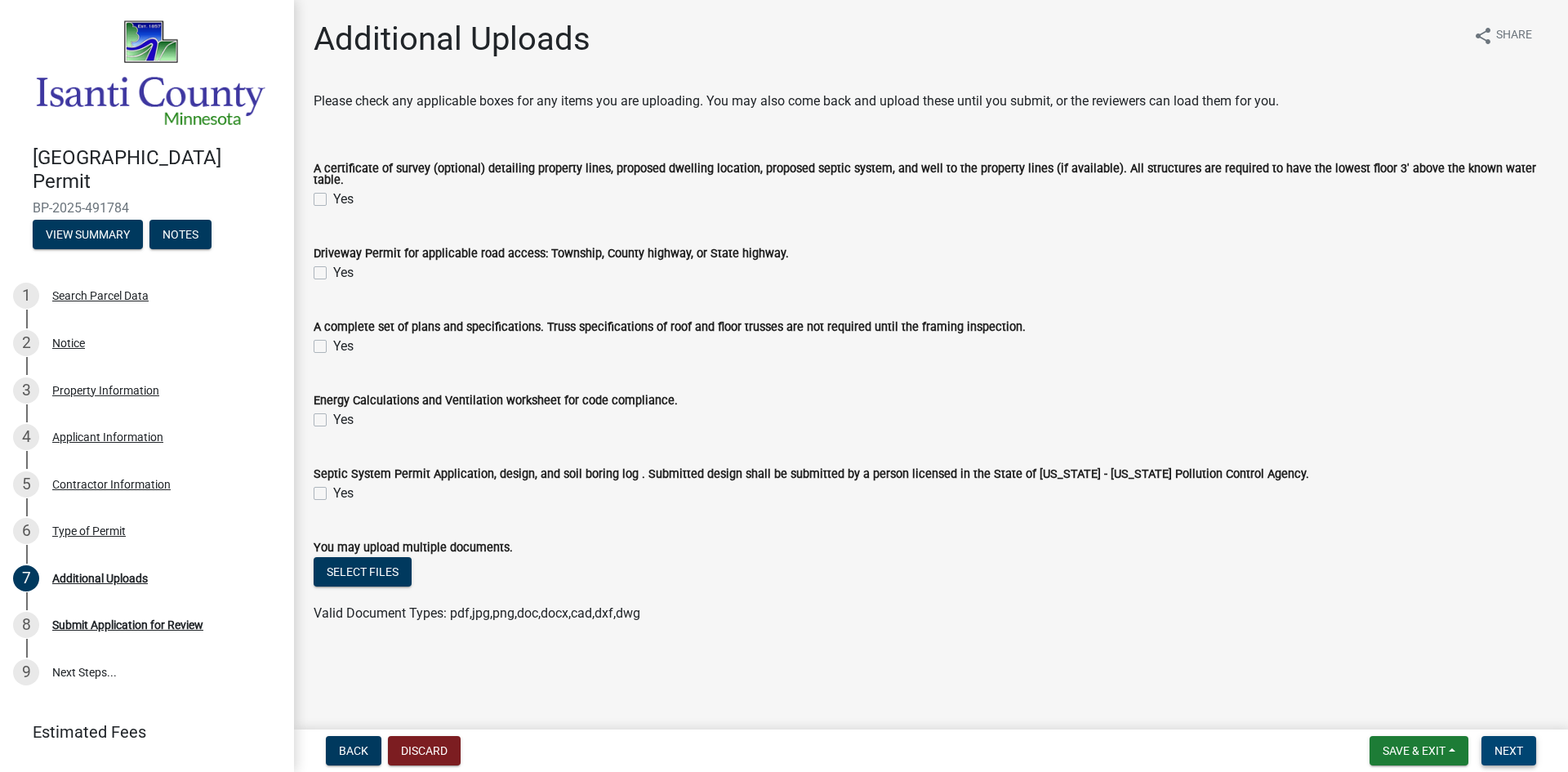
click at [1510, 746] on span "Next" at bounding box center [1509, 750] width 29 height 13
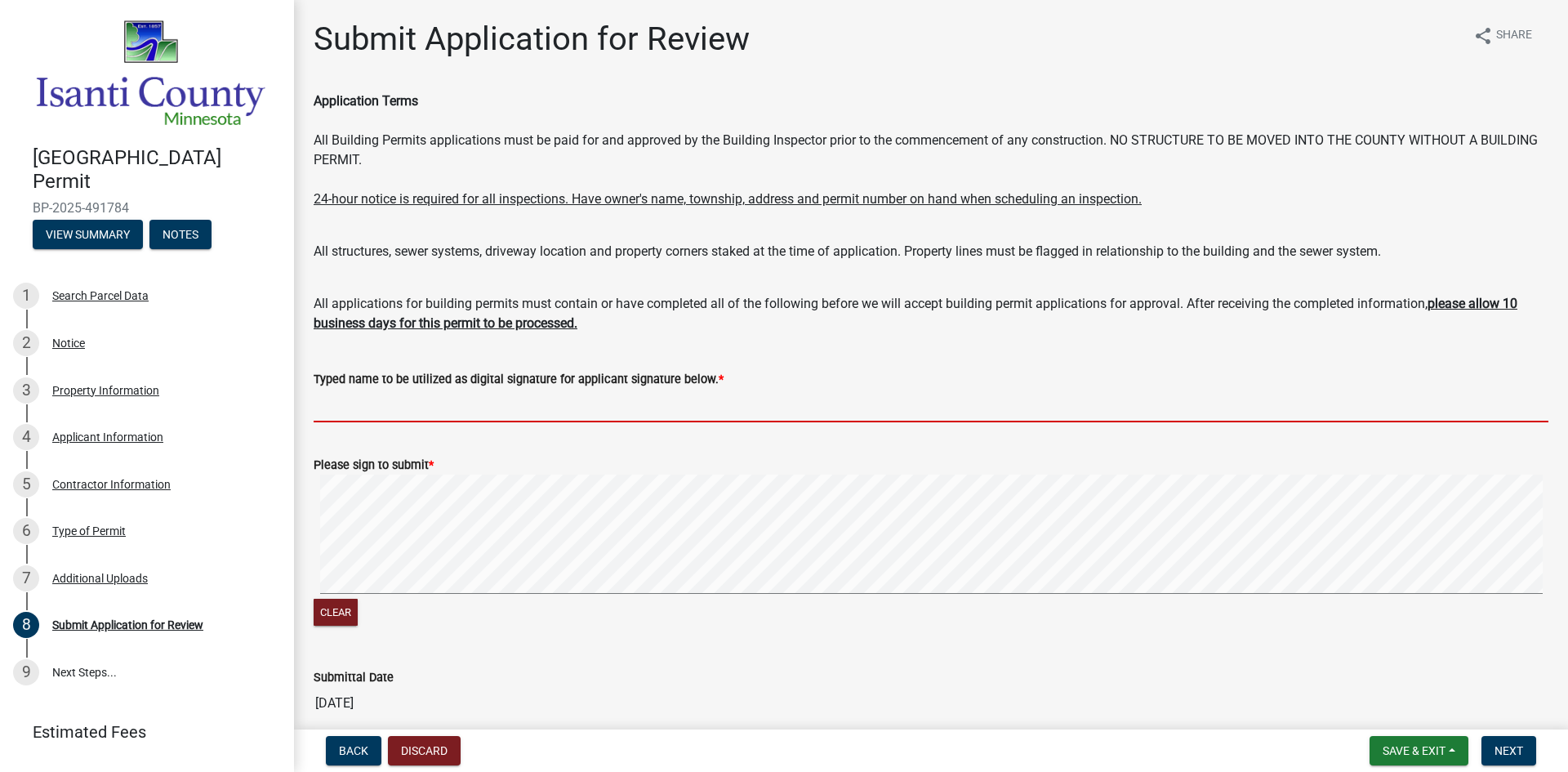
click at [443, 404] on input "Typed name to be utilized as digital signature for applicant signature below. *" at bounding box center [931, 405] width 1235 height 33
type input "Stephanie Milbradt"
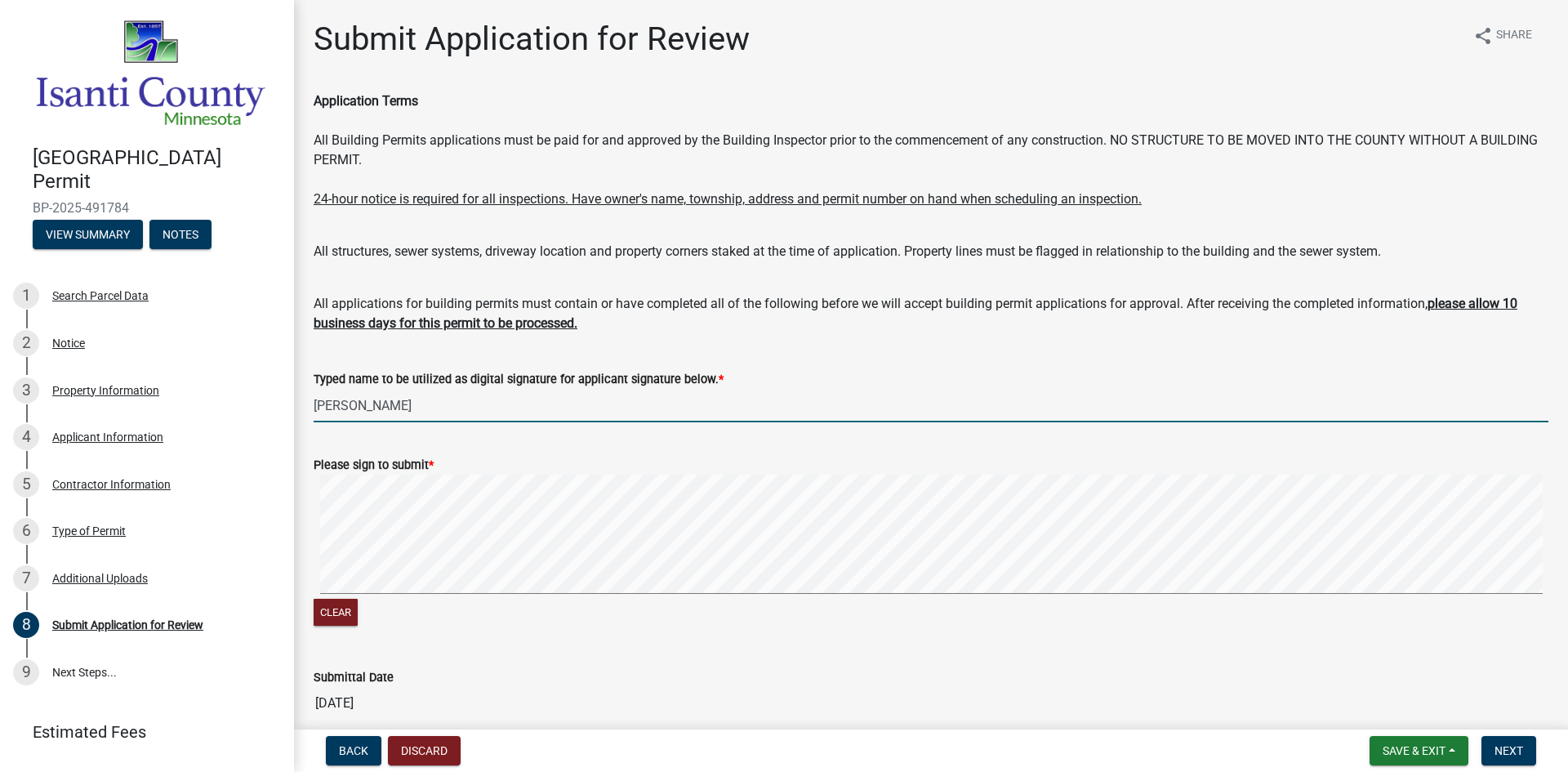
click at [767, 596] on signature-pad at bounding box center [931, 537] width 1235 height 124
click at [768, 602] on div "Clear" at bounding box center [931, 553] width 1235 height 155
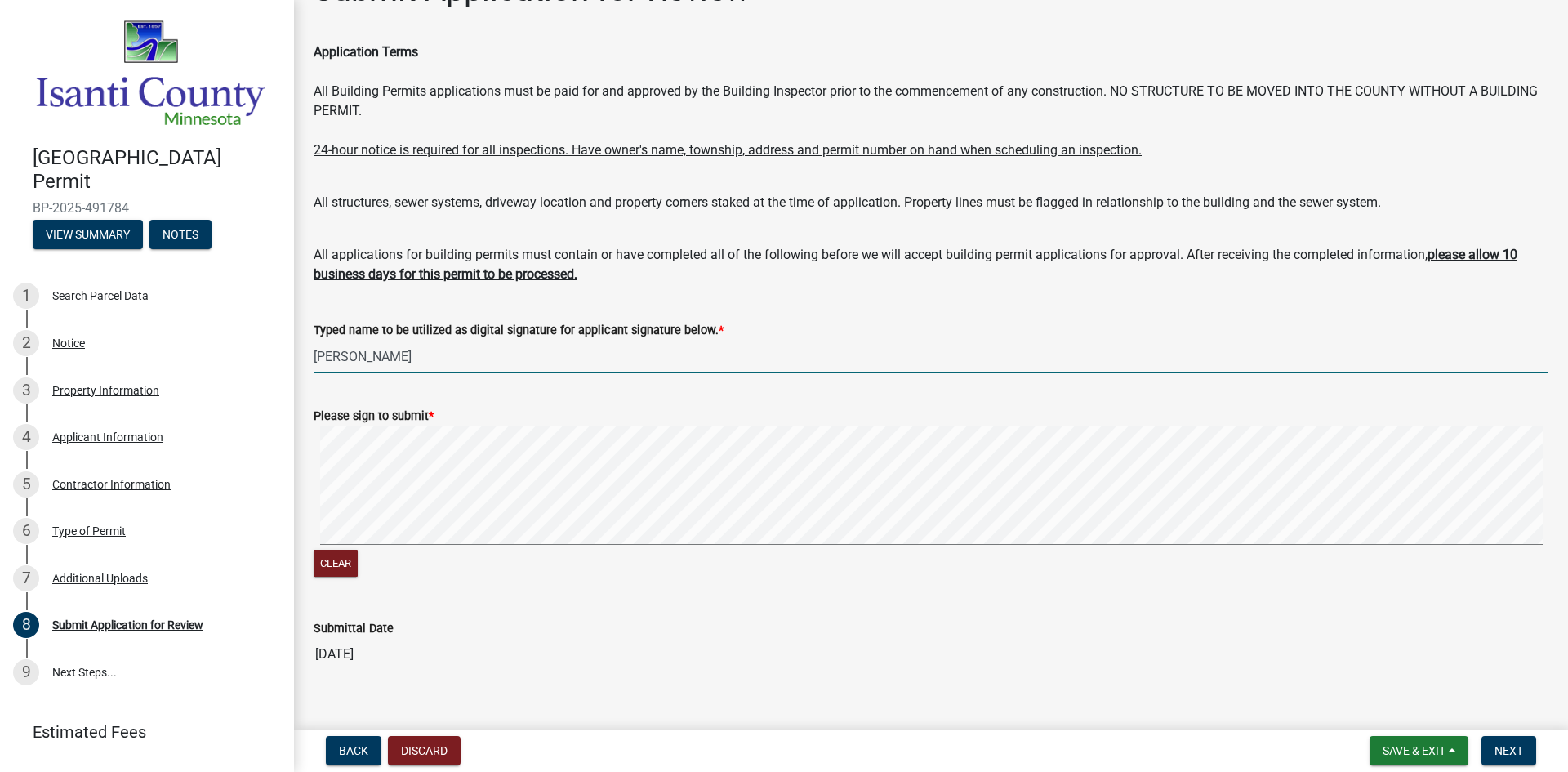
scroll to position [73, 0]
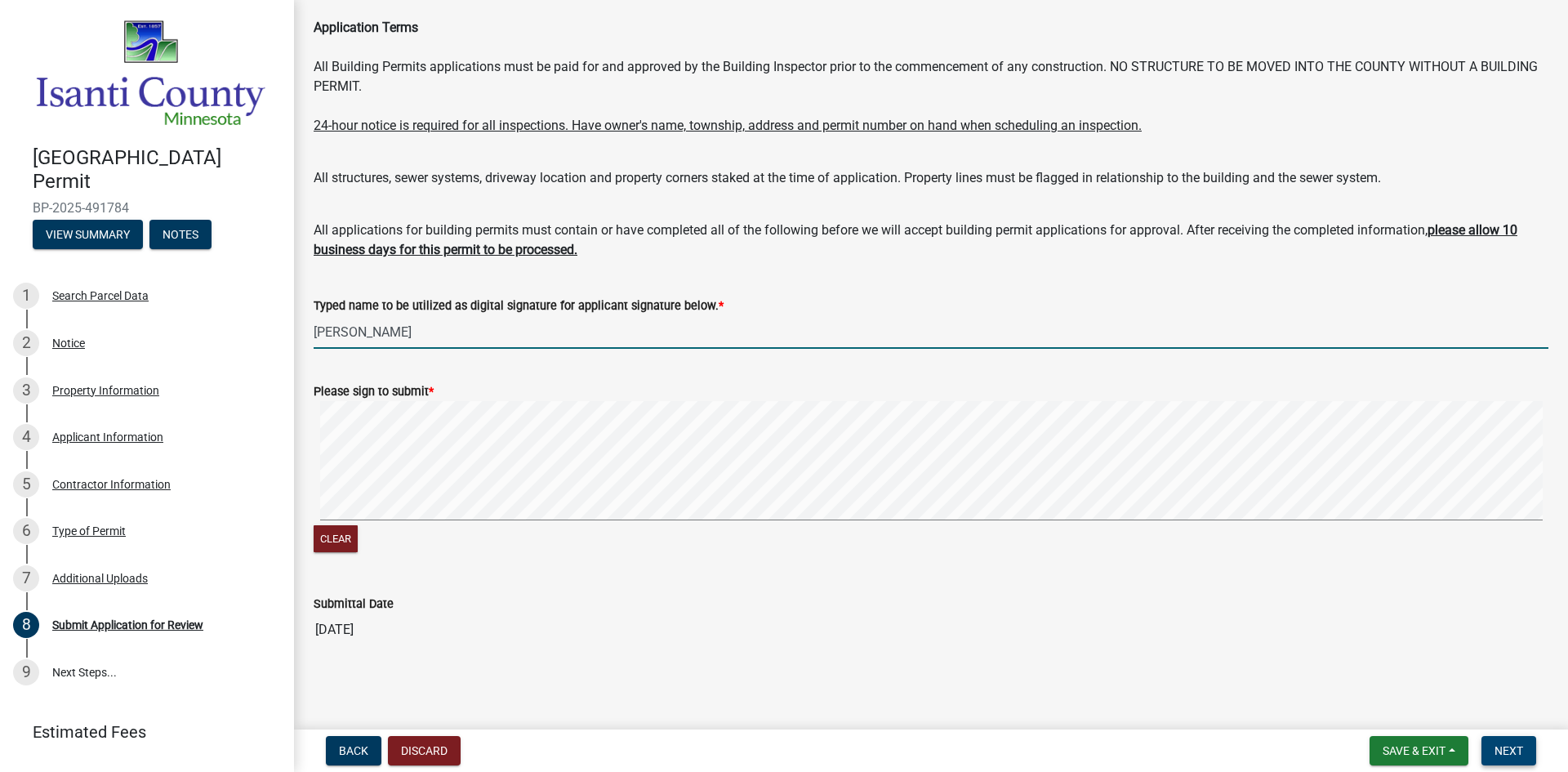
click at [1500, 744] on span "Next" at bounding box center [1509, 750] width 29 height 13
